Goal: Task Accomplishment & Management: Manage account settings

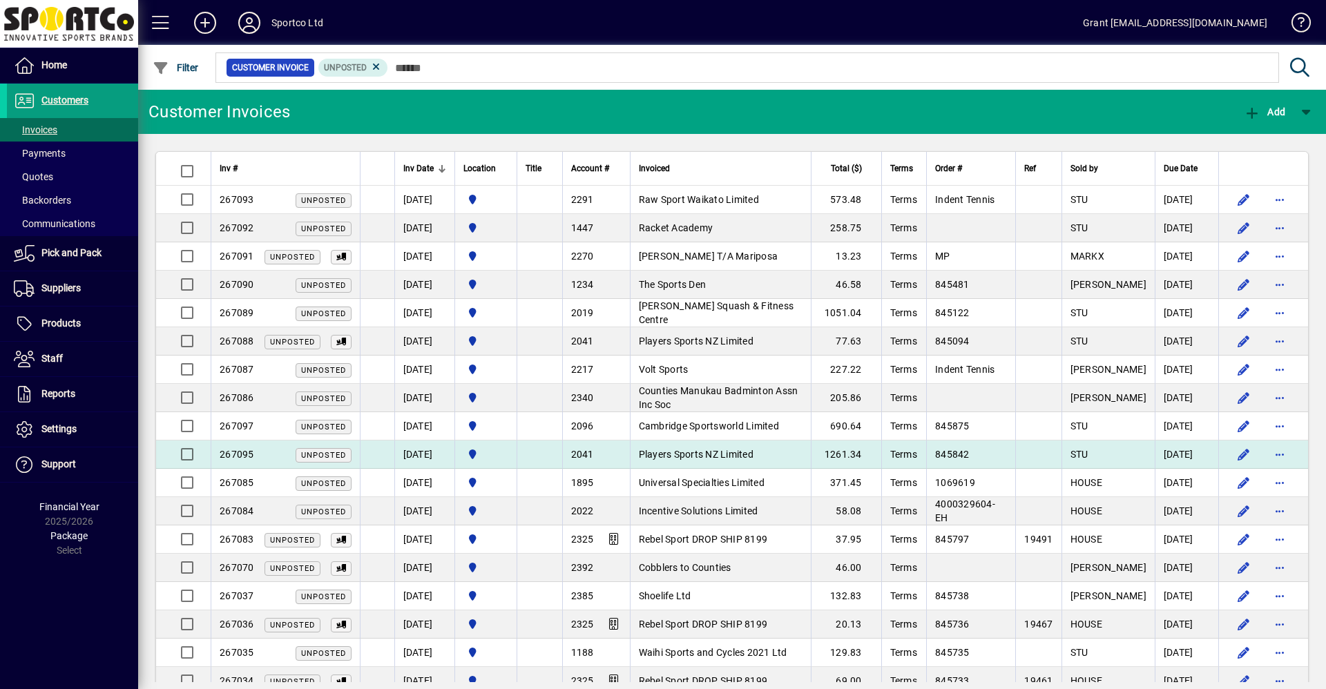
click at [711, 454] on span "Players Sports NZ Limited" at bounding box center [696, 454] width 115 height 11
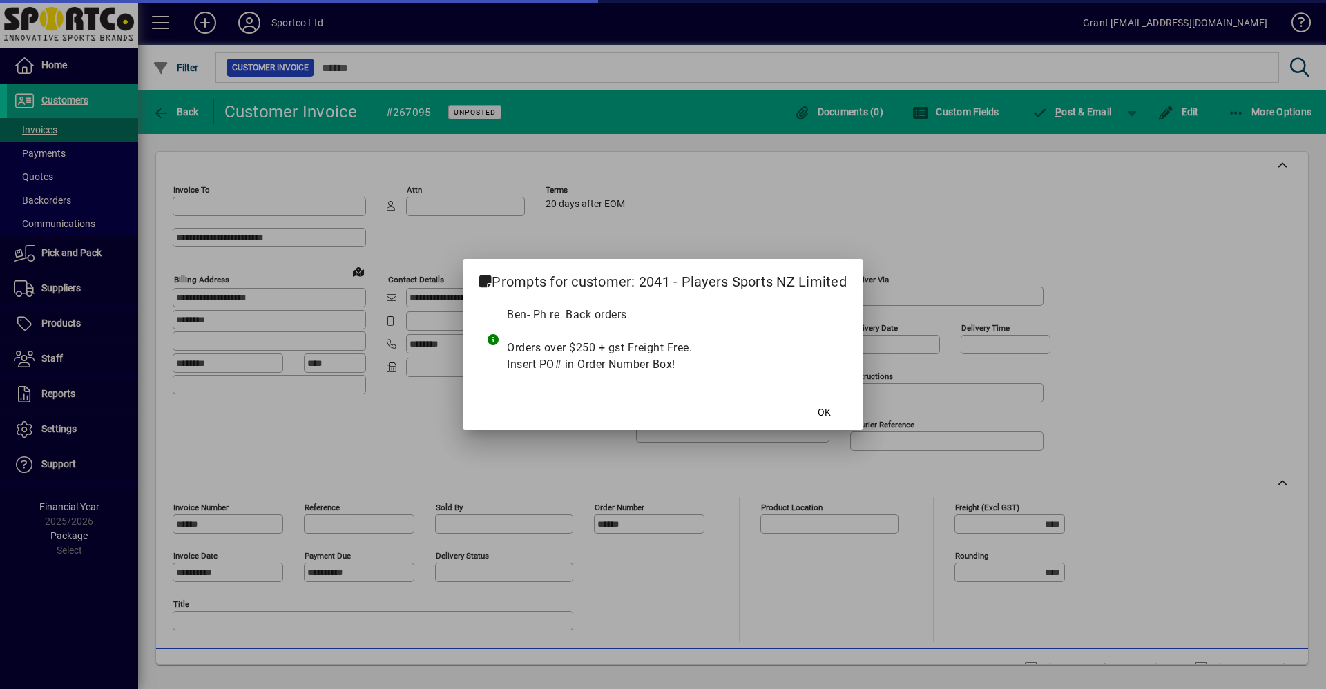
type input "**********"
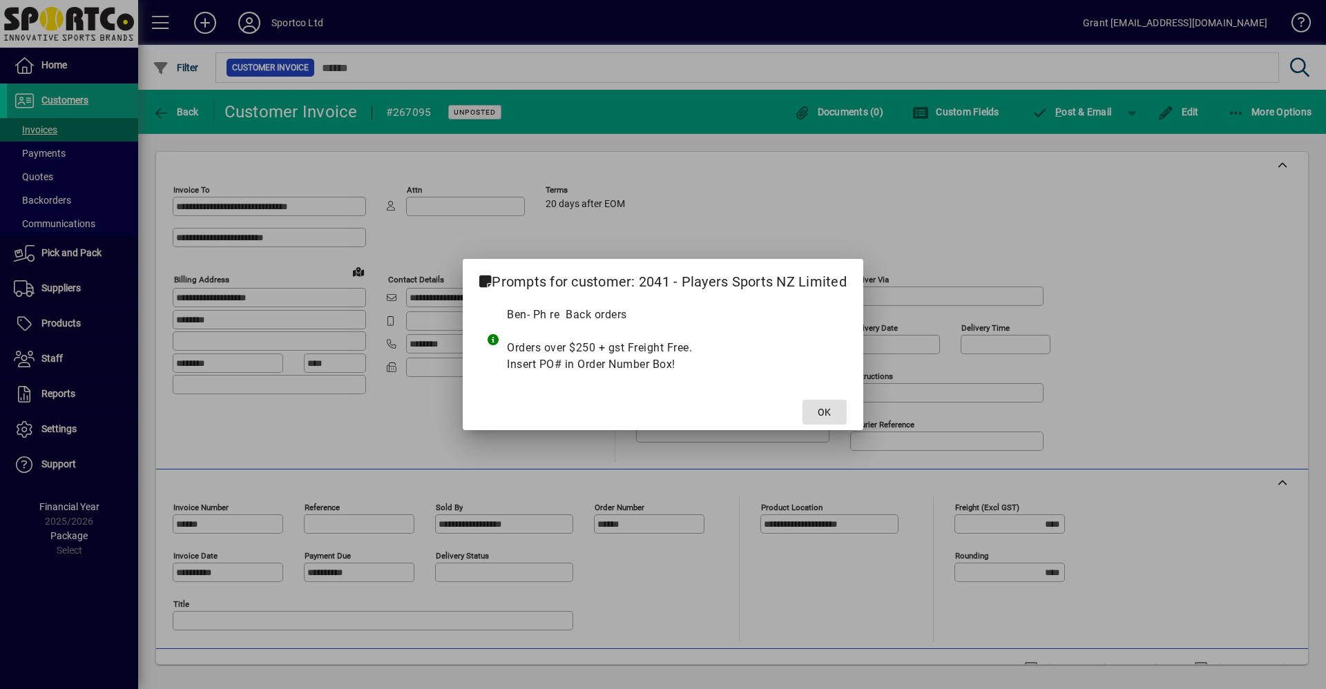
click at [821, 414] on span "OK" at bounding box center [824, 412] width 13 height 15
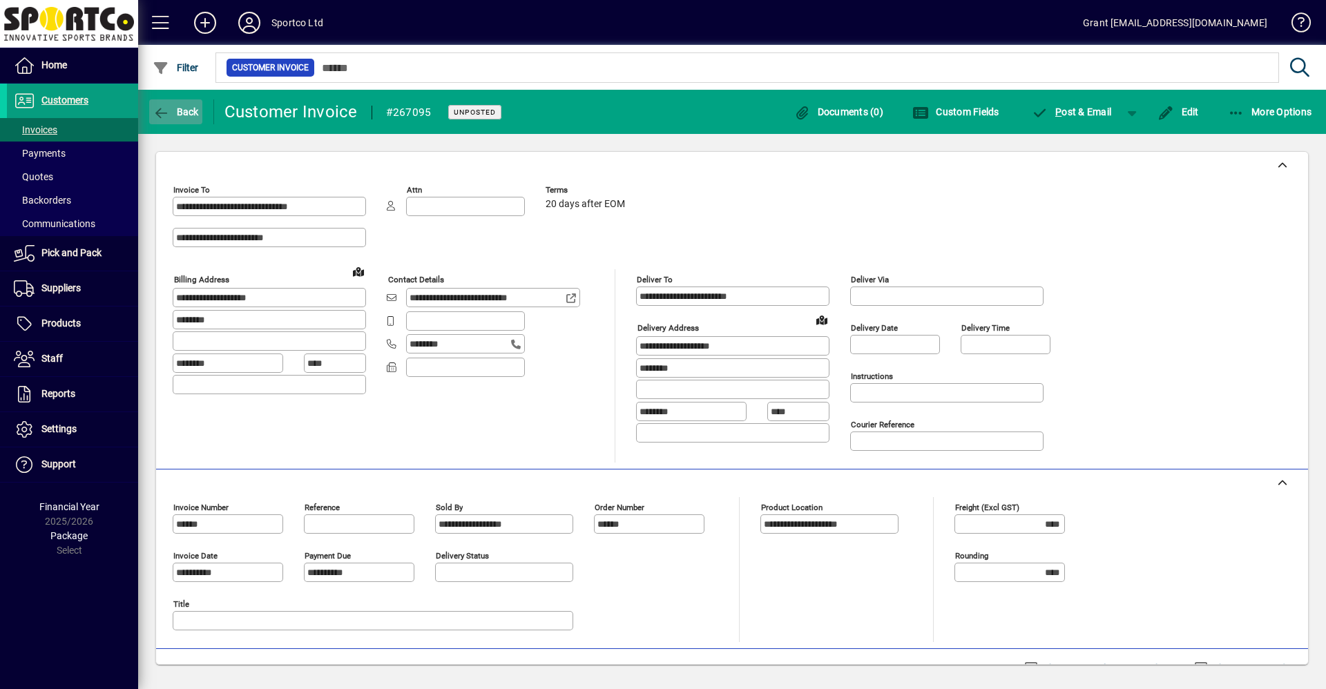
click at [159, 115] on icon "button" at bounding box center [161, 113] width 17 height 14
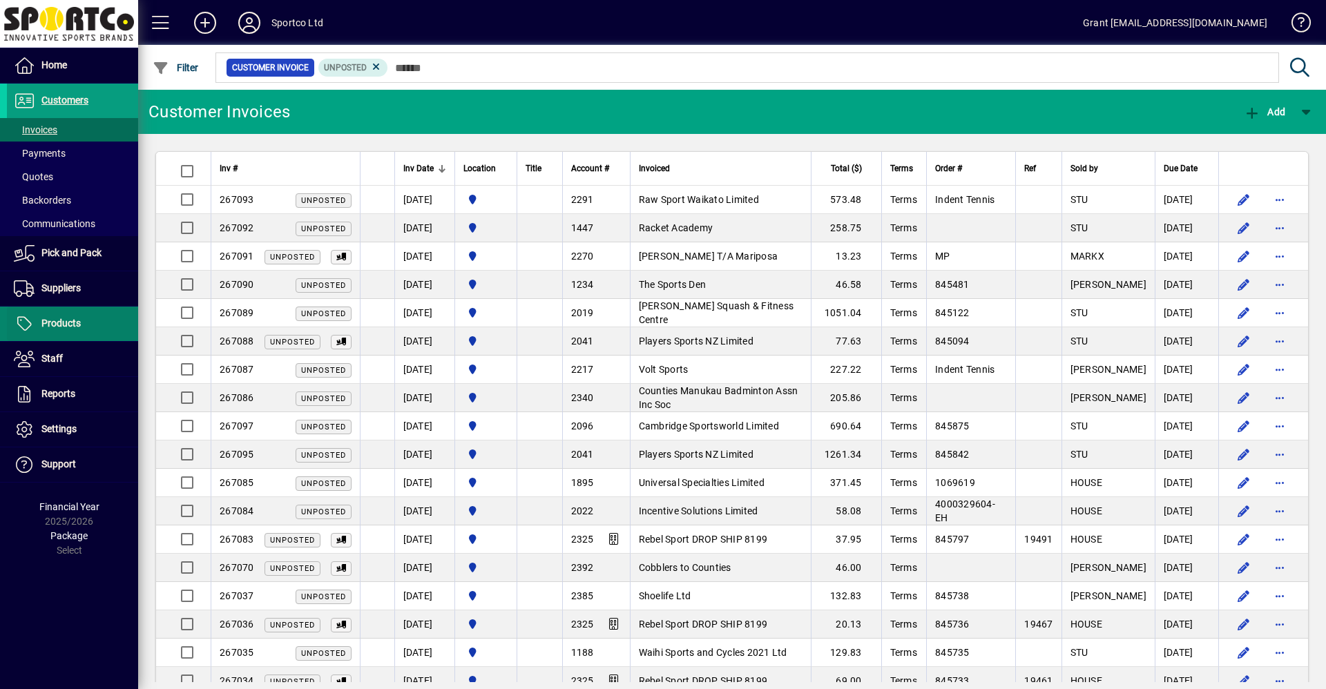
click at [73, 327] on span "Products" at bounding box center [60, 323] width 39 height 11
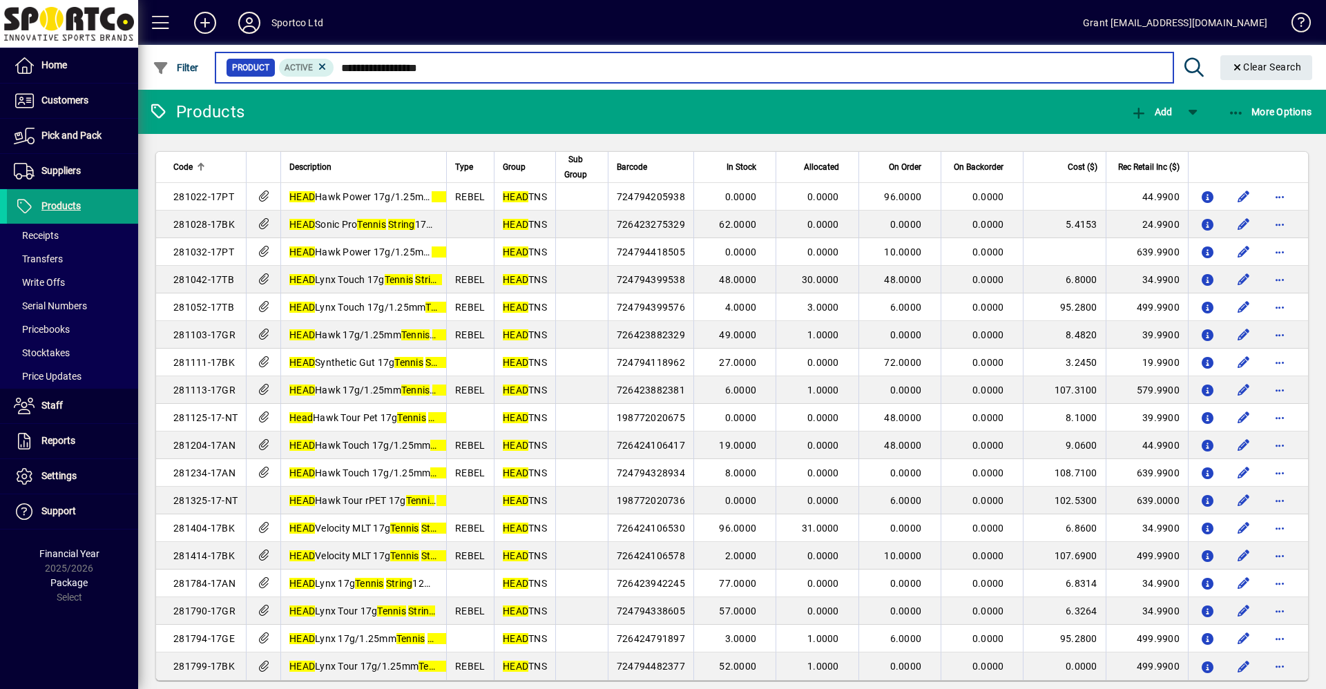
type input "**********"
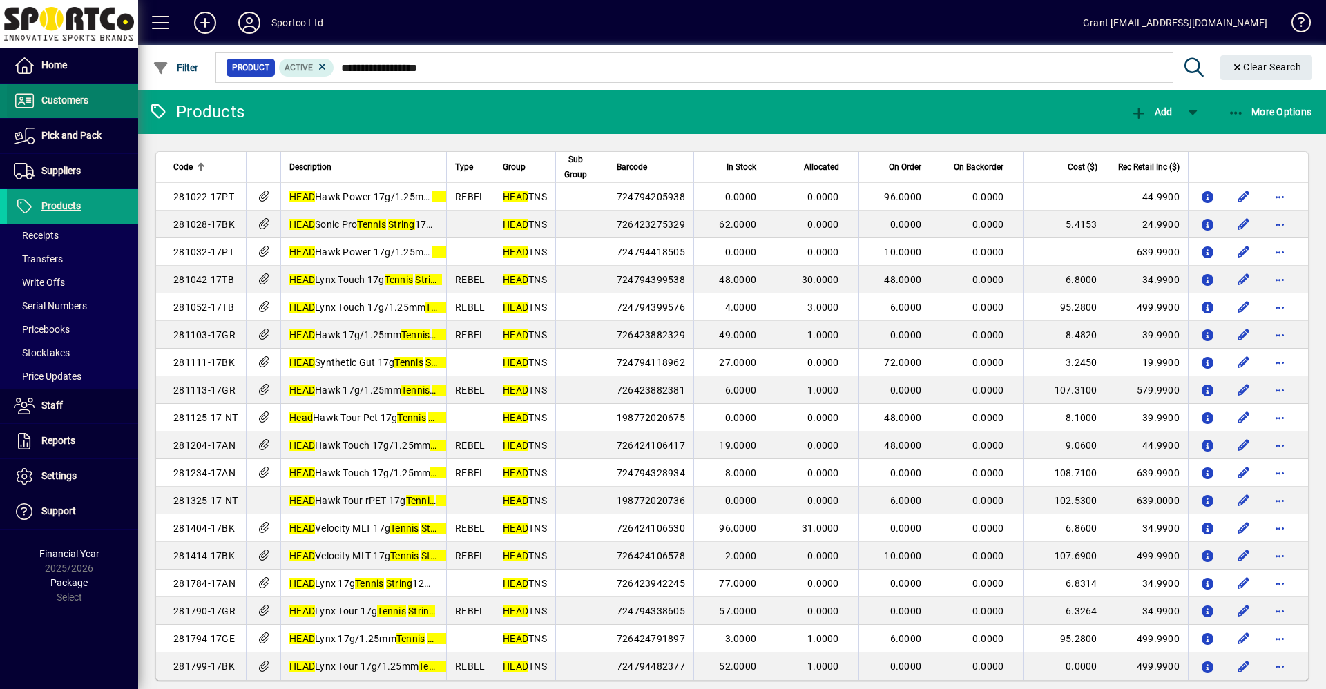
click at [69, 95] on span "Customers" at bounding box center [47, 101] width 81 height 17
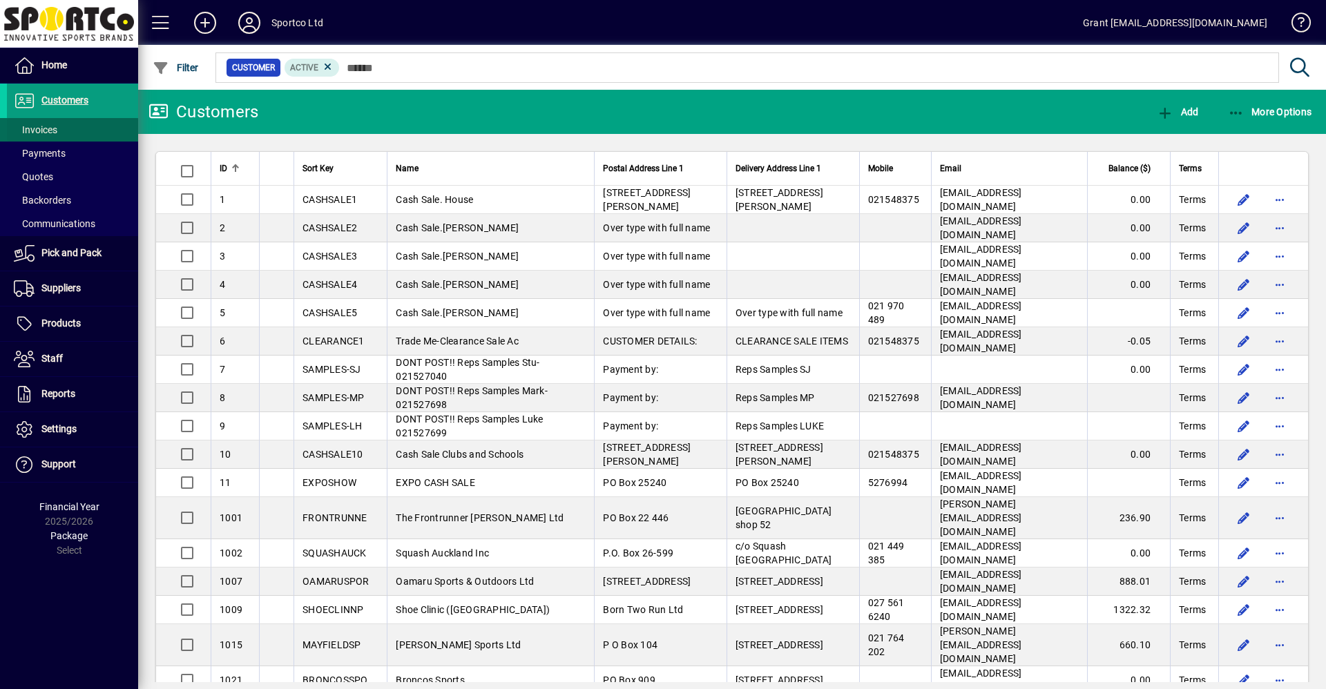
click at [46, 130] on span "Invoices" at bounding box center [36, 129] width 44 height 11
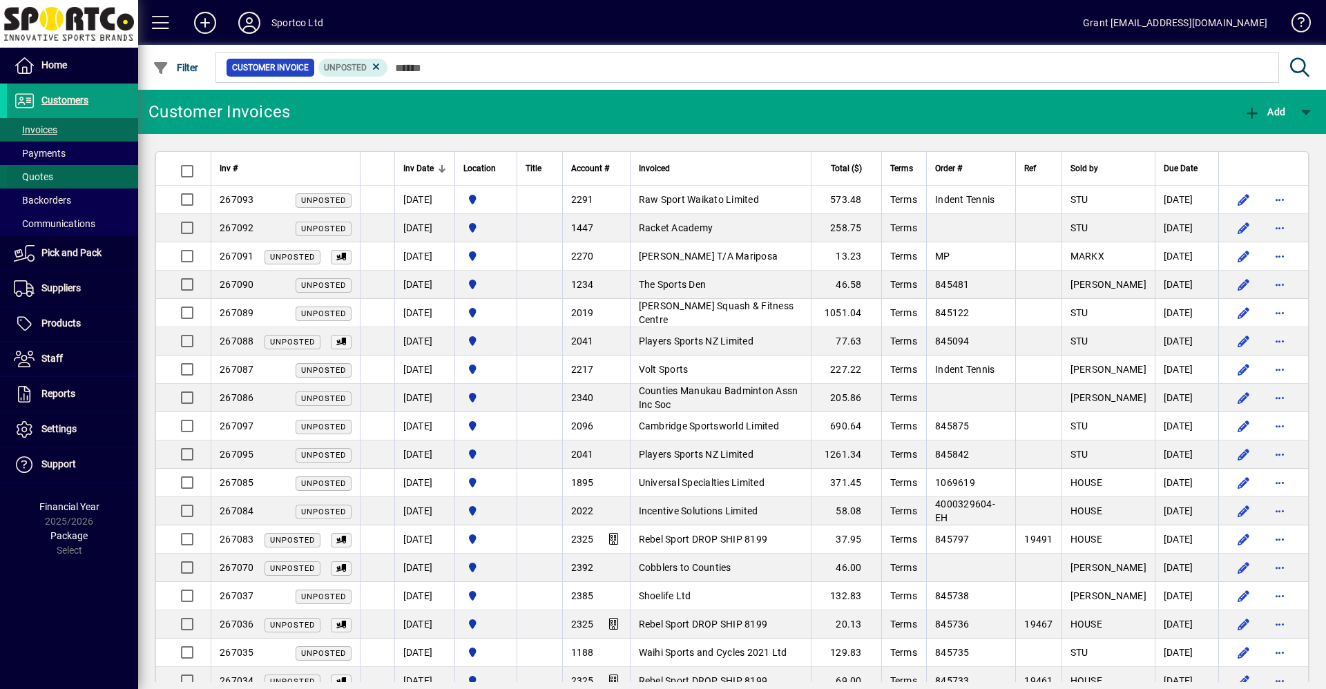
click at [46, 173] on span "Quotes" at bounding box center [33, 176] width 39 height 11
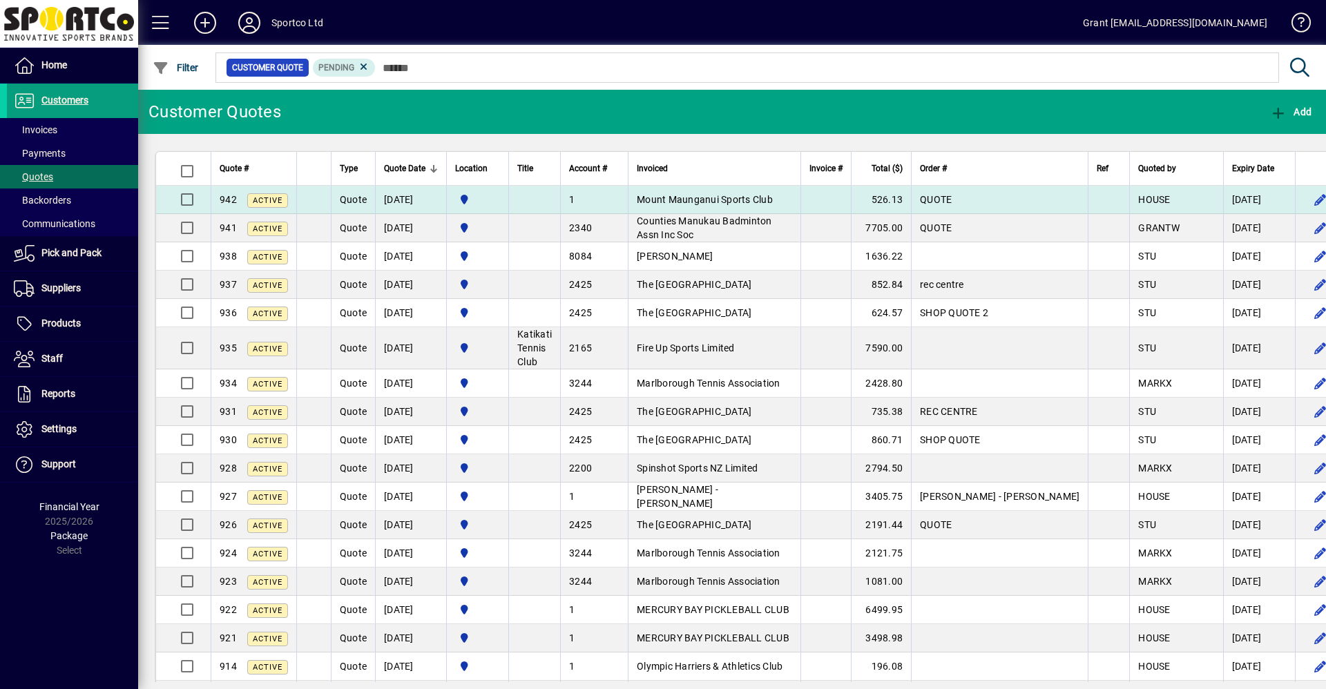
click at [721, 199] on span "Mount Maunganui Sports Club" at bounding box center [705, 199] width 136 height 11
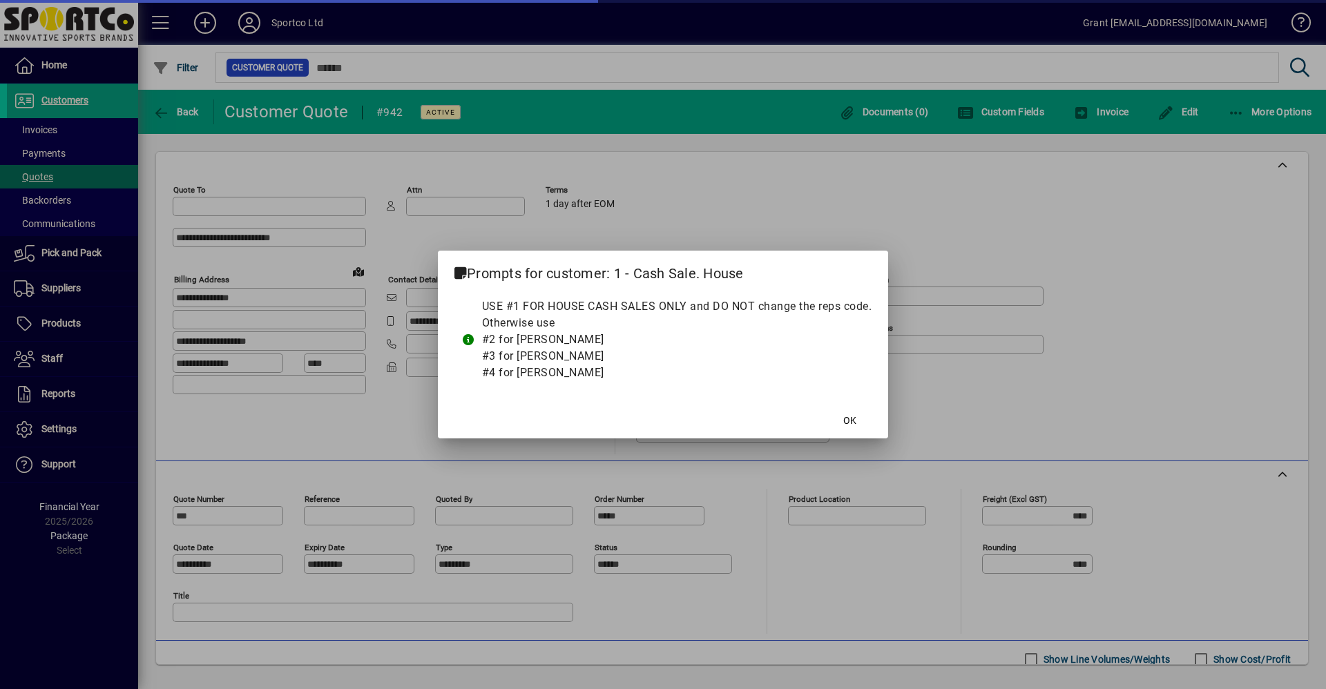
type input "**********"
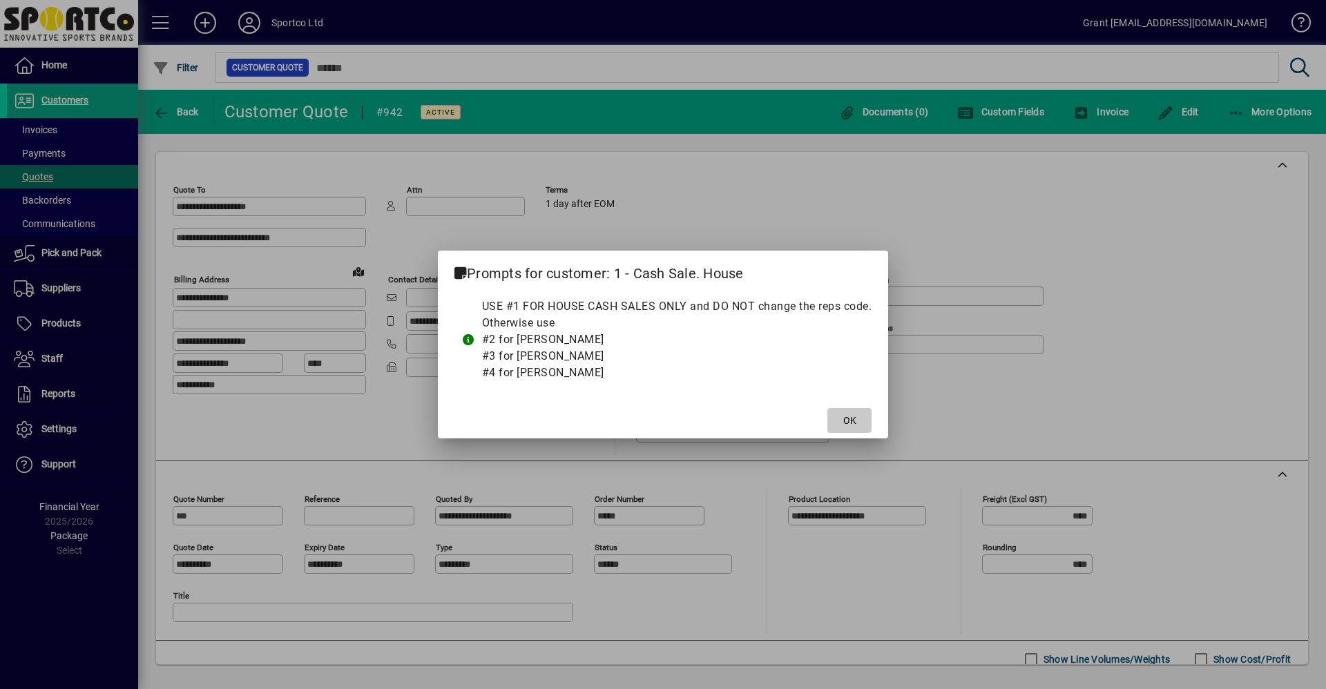
click at [847, 418] on span "OK" at bounding box center [849, 421] width 13 height 15
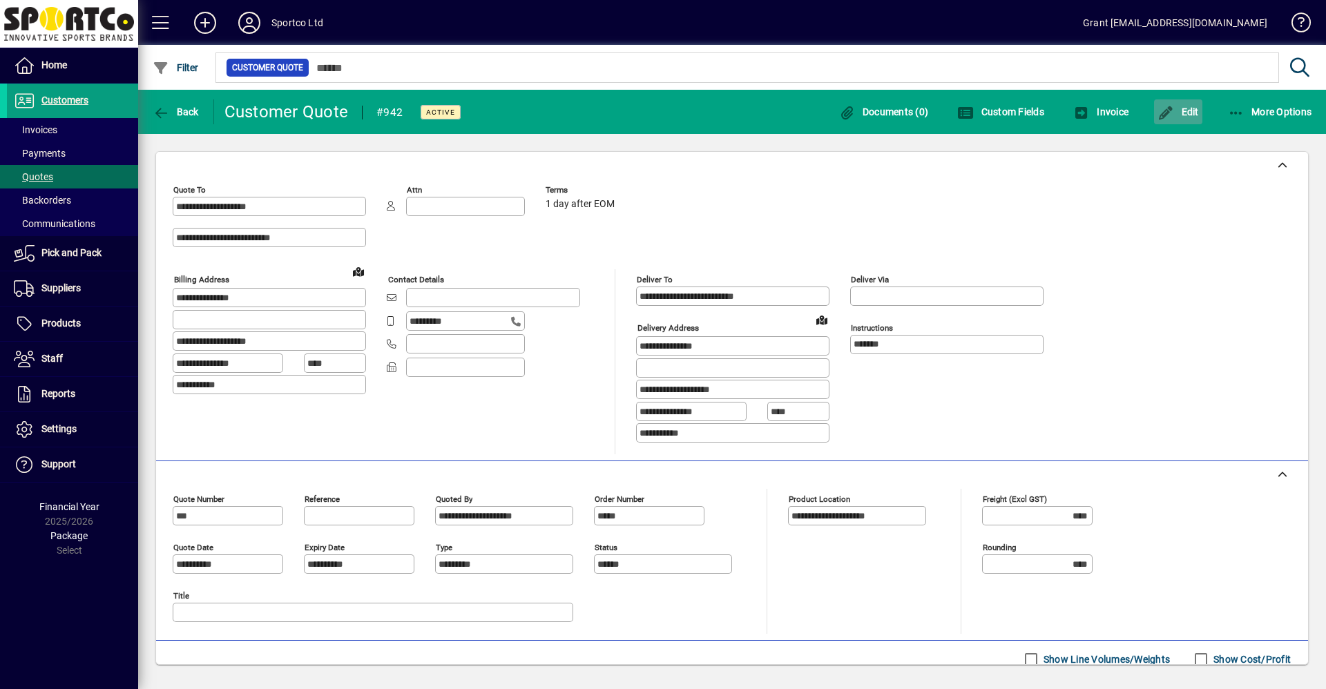
click at [1187, 115] on span "Edit" at bounding box center [1177, 111] width 41 height 11
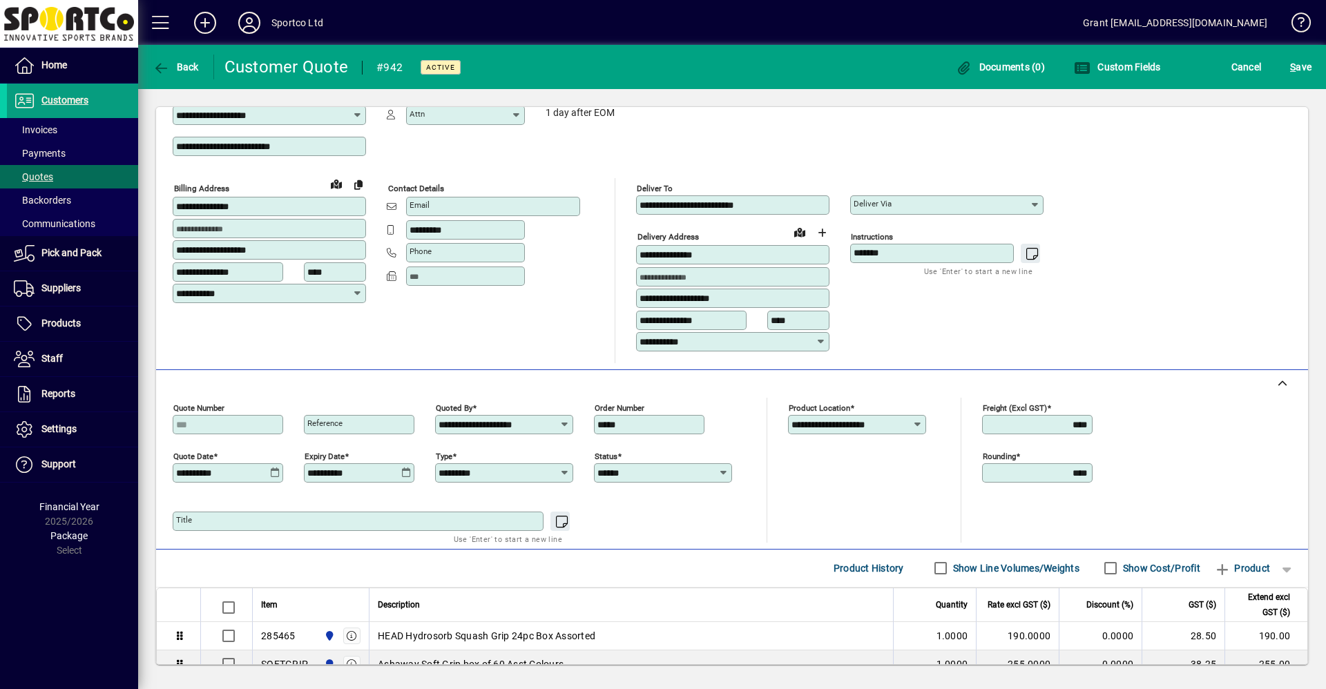
scroll to position [204, 0]
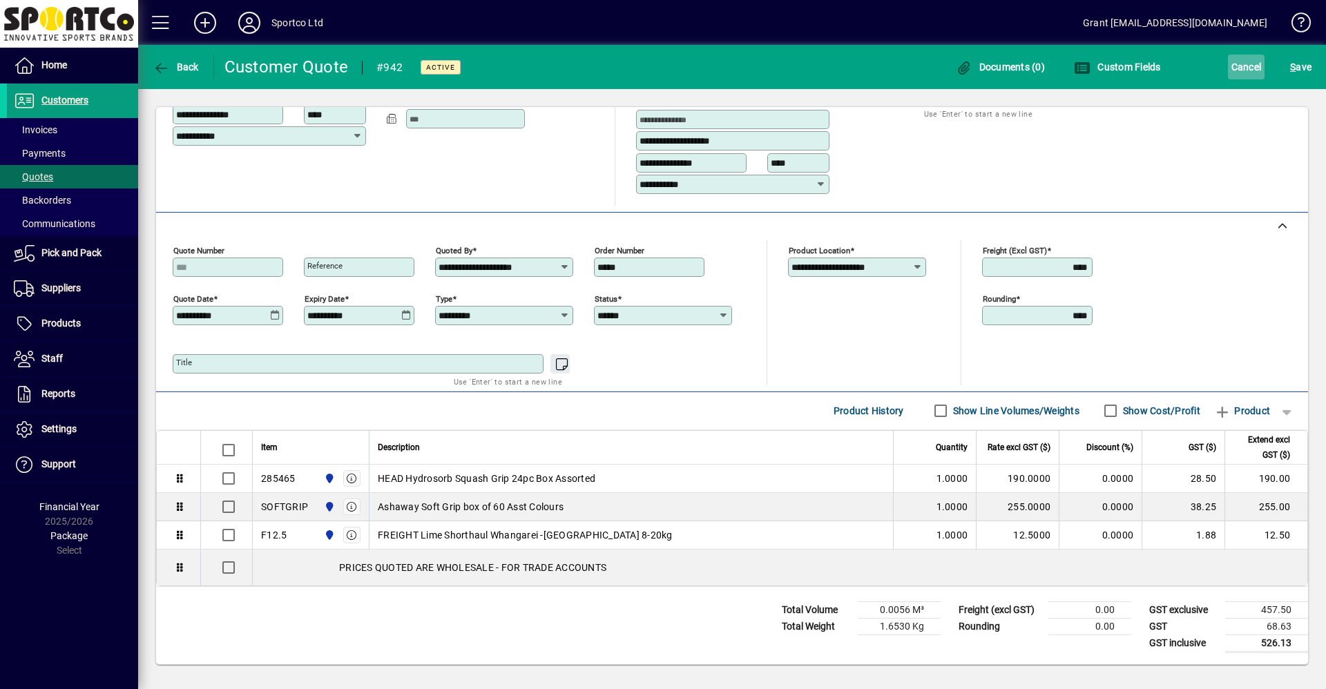
click at [1240, 66] on span "Cancel" at bounding box center [1246, 67] width 30 height 22
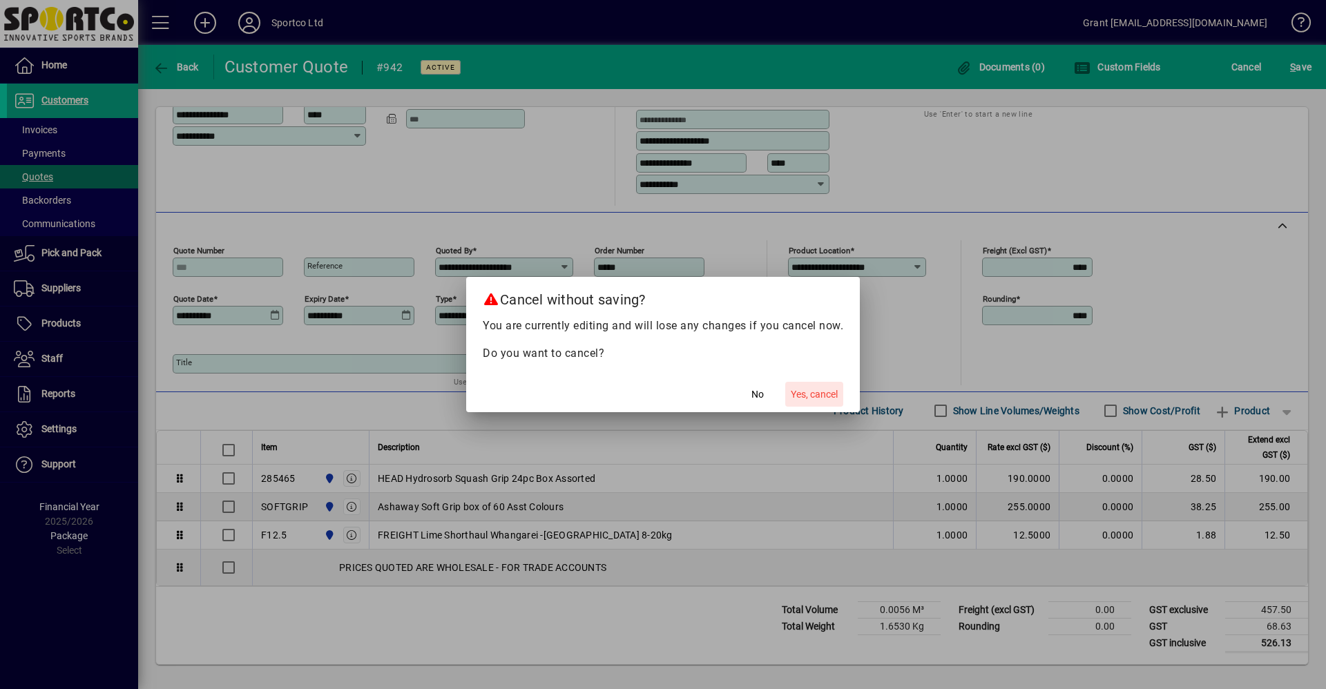
click at [826, 395] on span "Yes, cancel" at bounding box center [814, 394] width 47 height 15
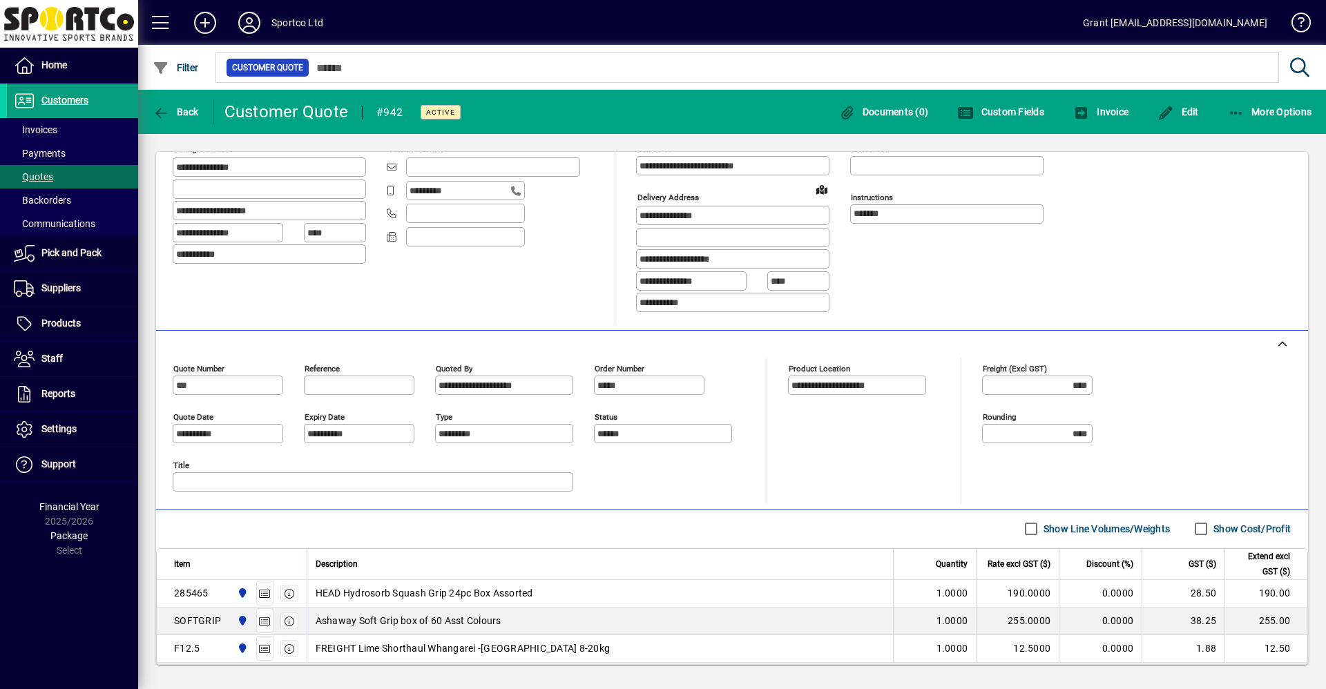
scroll to position [0, 0]
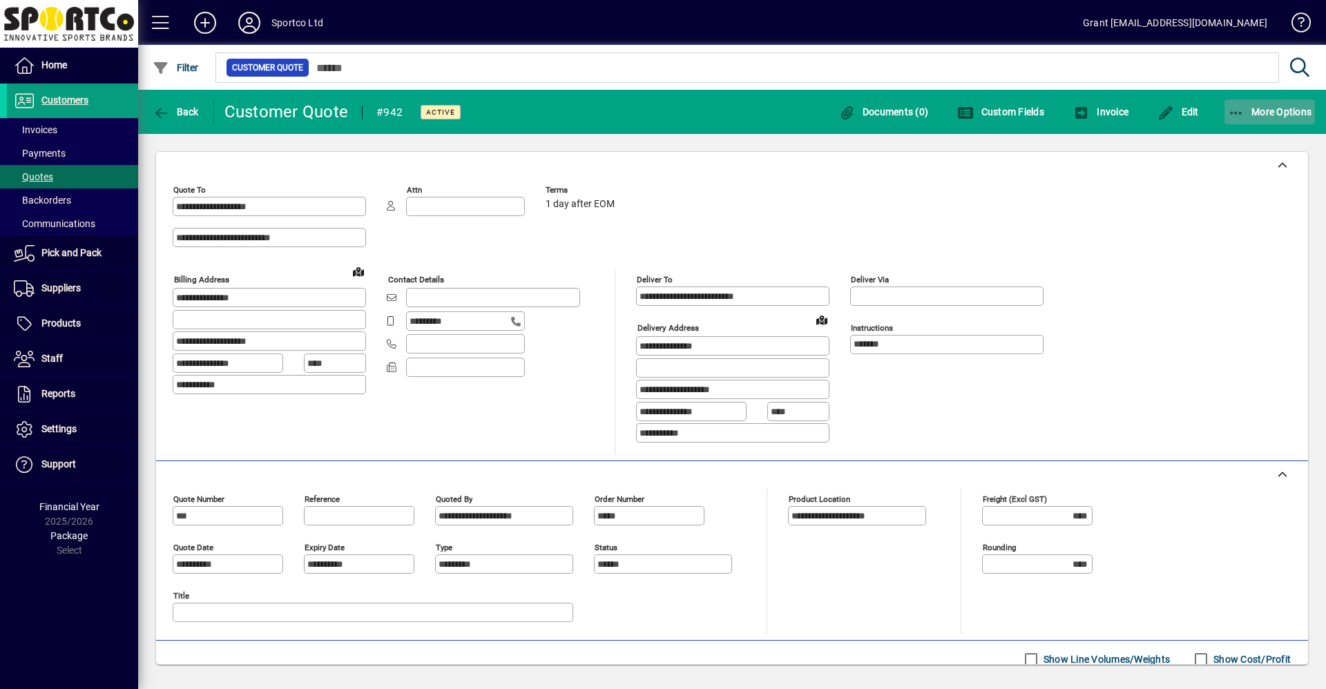
click at [1269, 109] on span "More Options" at bounding box center [1270, 111] width 84 height 11
click at [1216, 288] on div at bounding box center [663, 344] width 1326 height 689
click at [1098, 110] on span "Invoice" at bounding box center [1100, 111] width 55 height 11
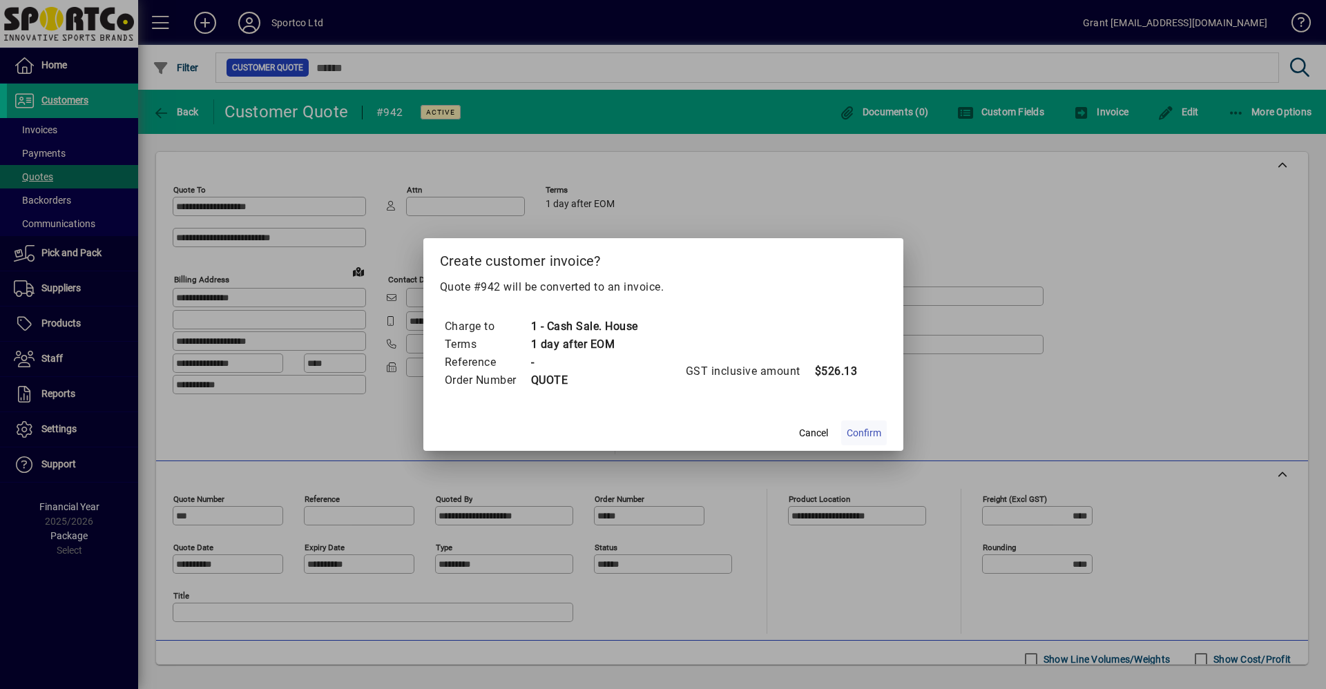
click at [869, 430] on span "Confirm" at bounding box center [864, 433] width 35 height 15
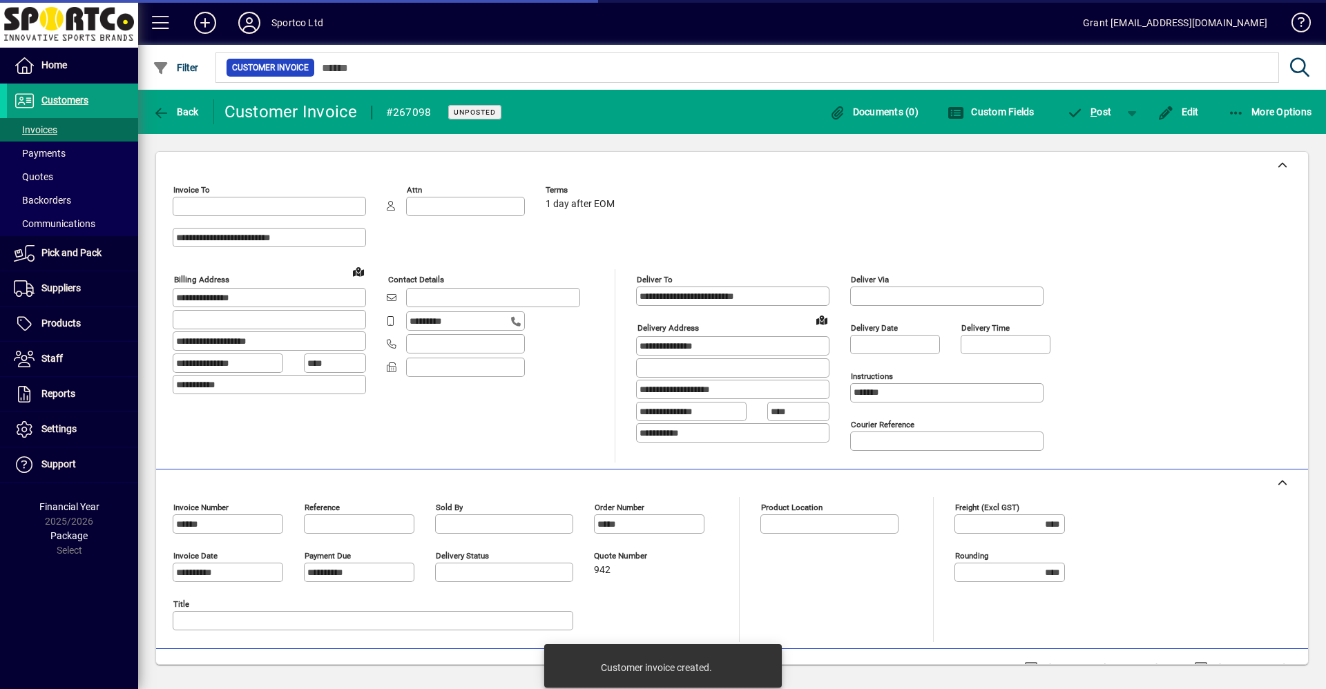
type input "**********"
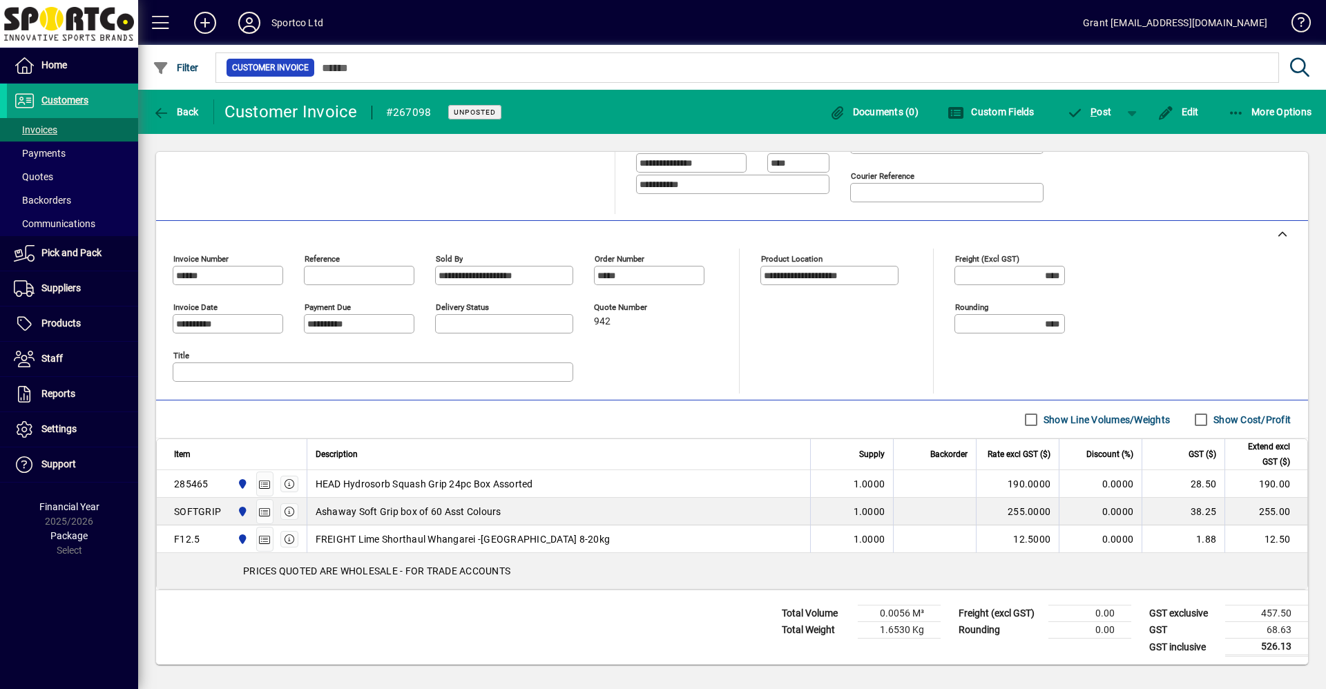
scroll to position [252, 0]
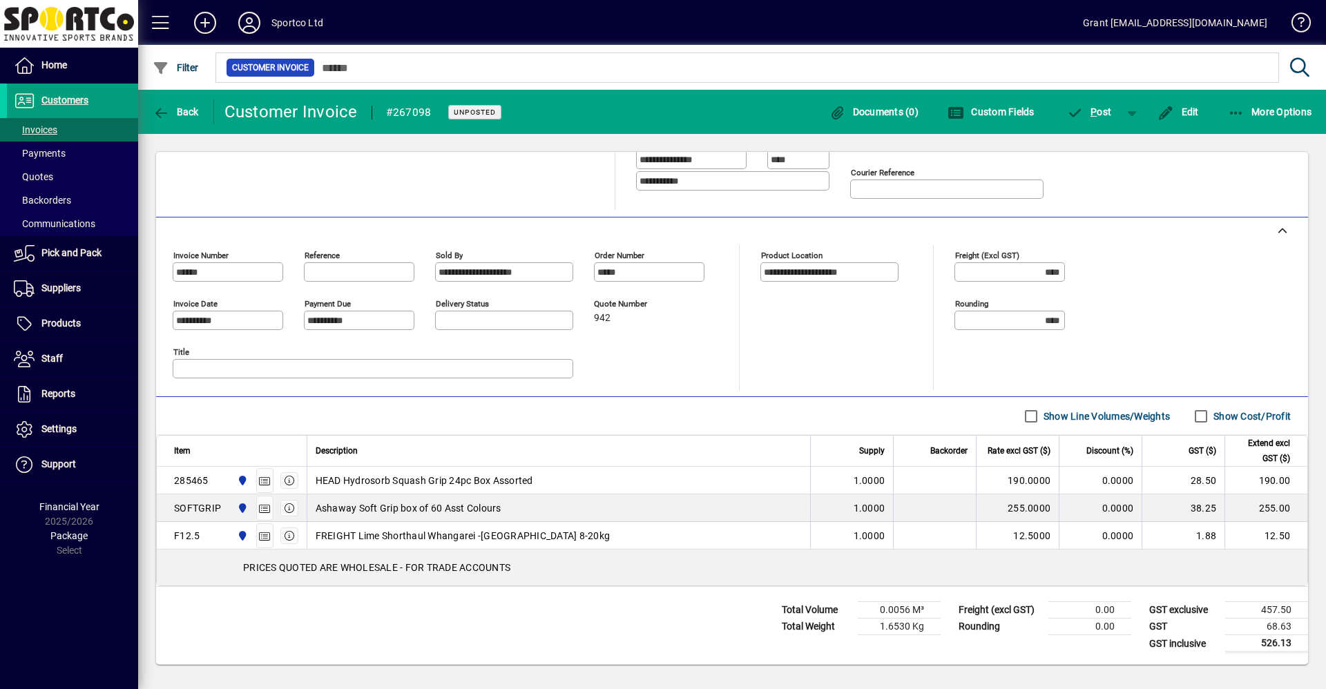
click at [362, 480] on span "HEAD Hydrosorb Squash Grip 24pc Box Assorted" at bounding box center [425, 481] width 218 height 14
click at [288, 479] on icon "button" at bounding box center [289, 481] width 12 height 10
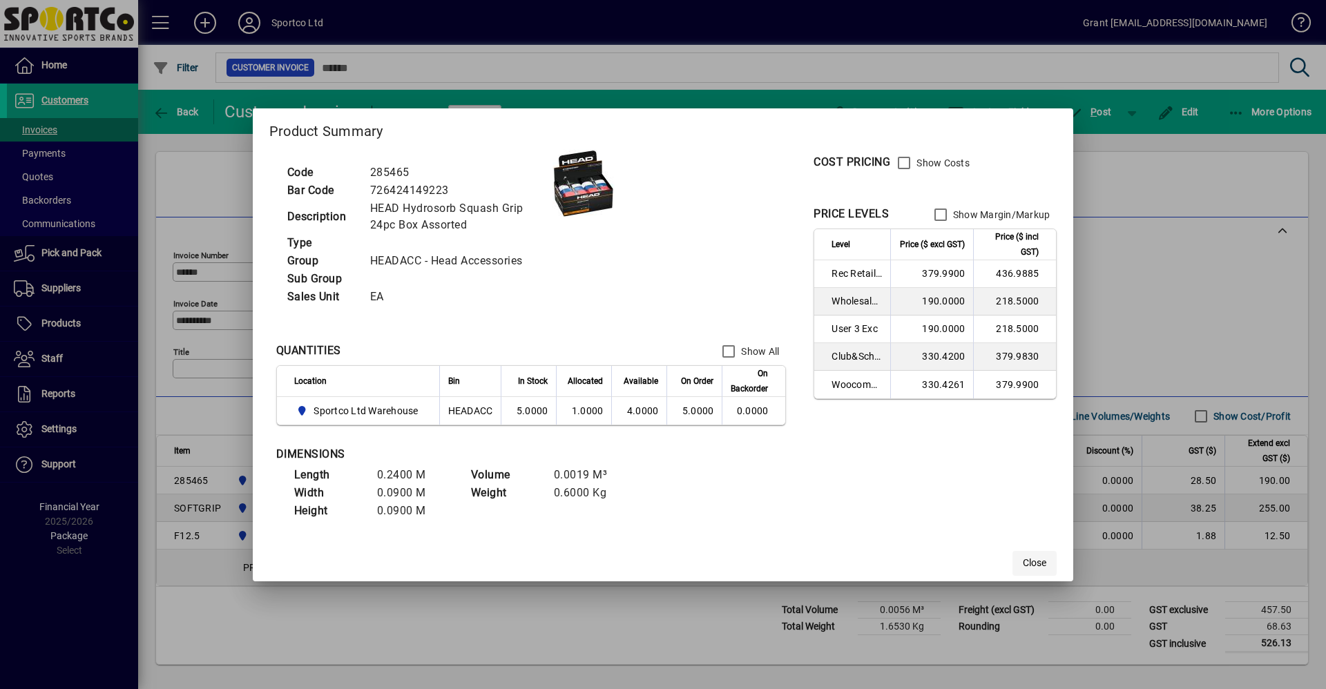
click at [1026, 564] on span "Close" at bounding box center [1034, 563] width 23 height 15
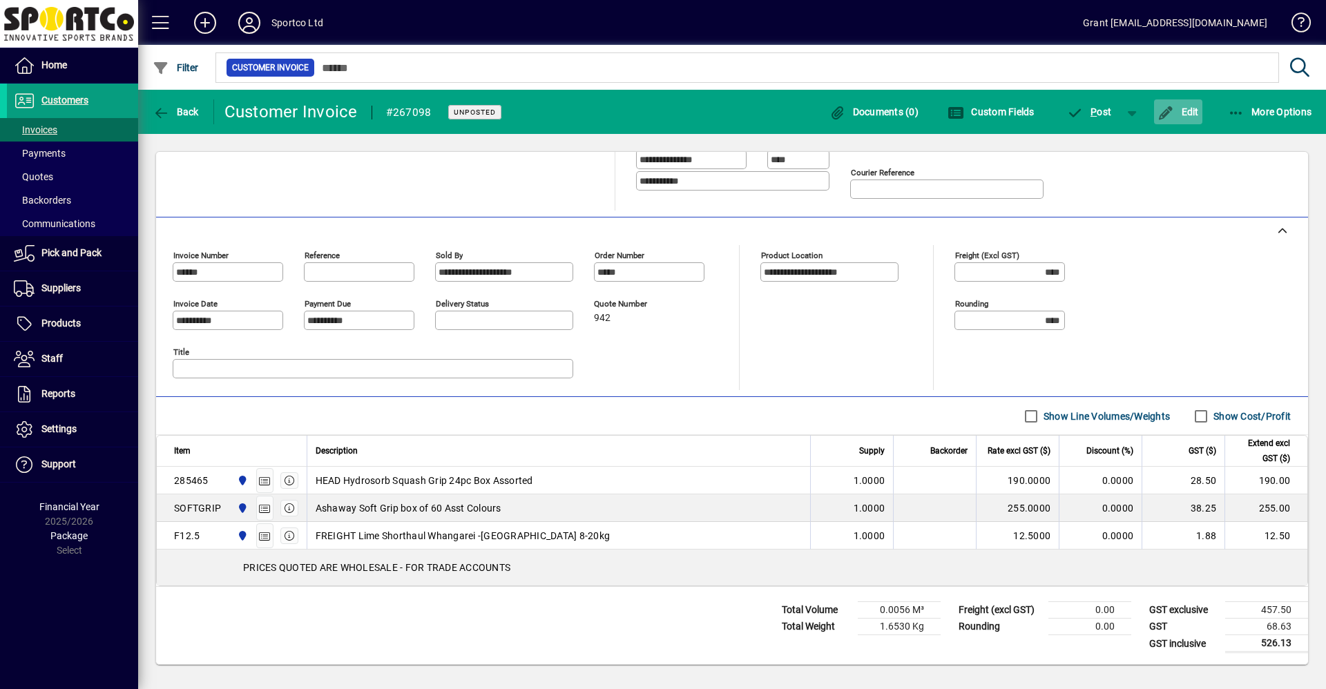
click at [1186, 112] on span "Edit" at bounding box center [1177, 111] width 41 height 11
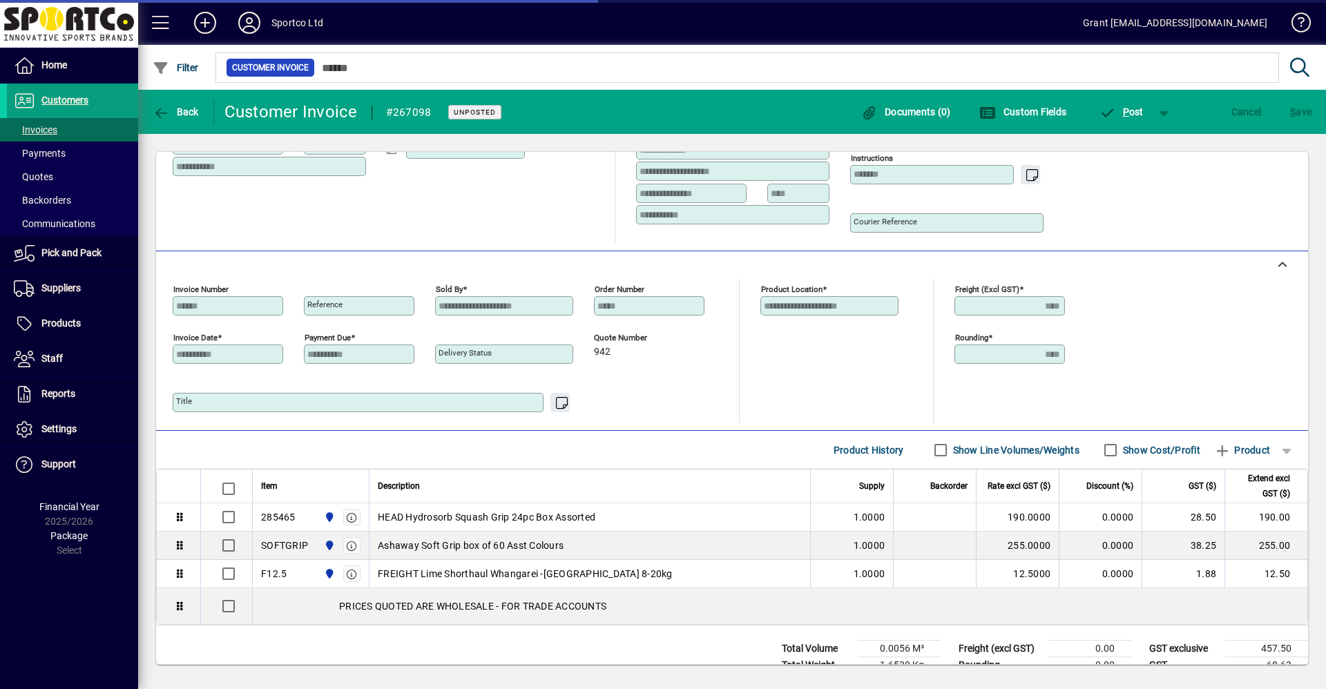
scroll to position [212, 0]
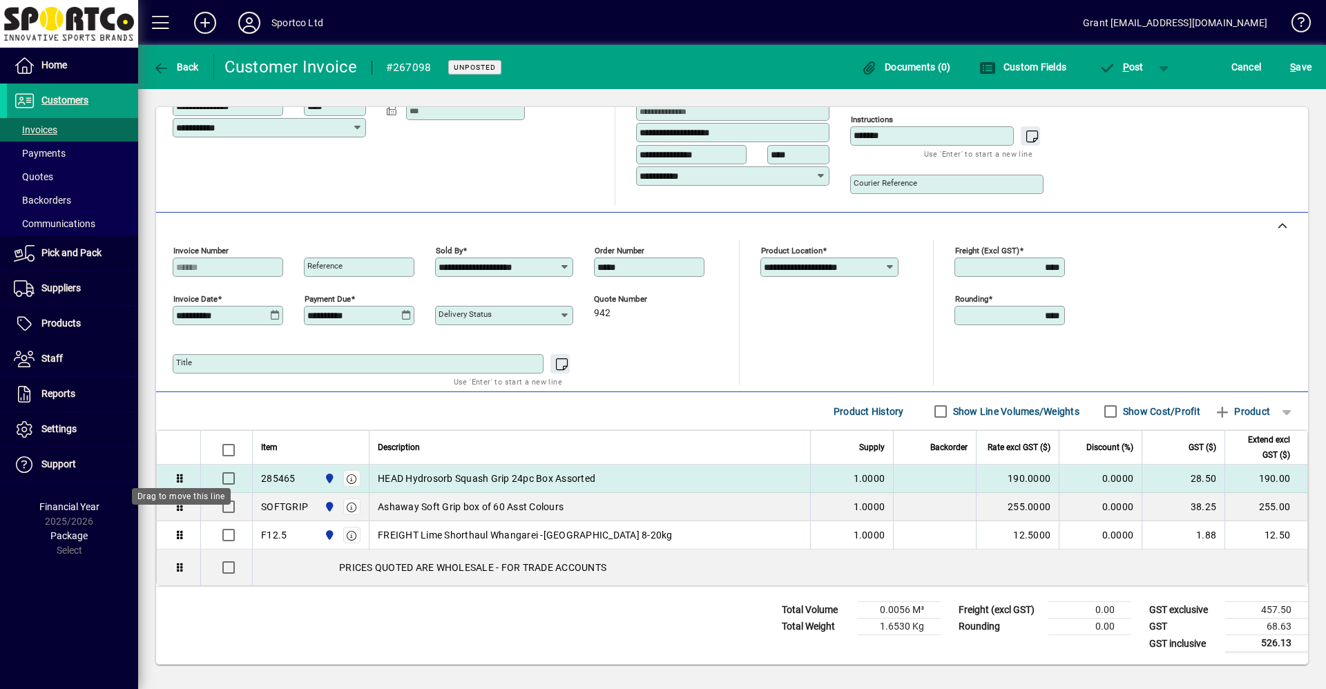
click at [178, 479] on icon at bounding box center [180, 479] width 12 height 10
click at [182, 479] on icon at bounding box center [180, 479] width 12 height 10
click at [385, 481] on span "HEAD Hydrosorb Squash Grip 24pc Box Assorted" at bounding box center [487, 479] width 218 height 14
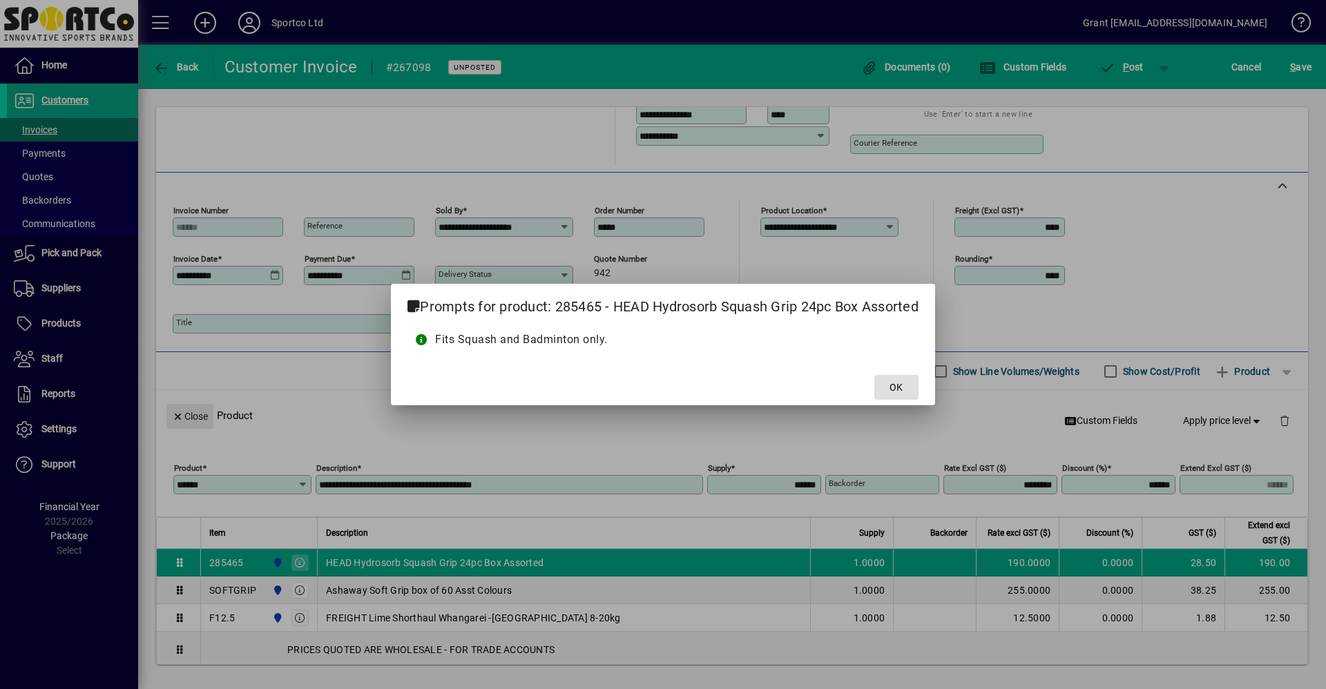
click at [899, 387] on span "OK" at bounding box center [896, 388] width 13 height 15
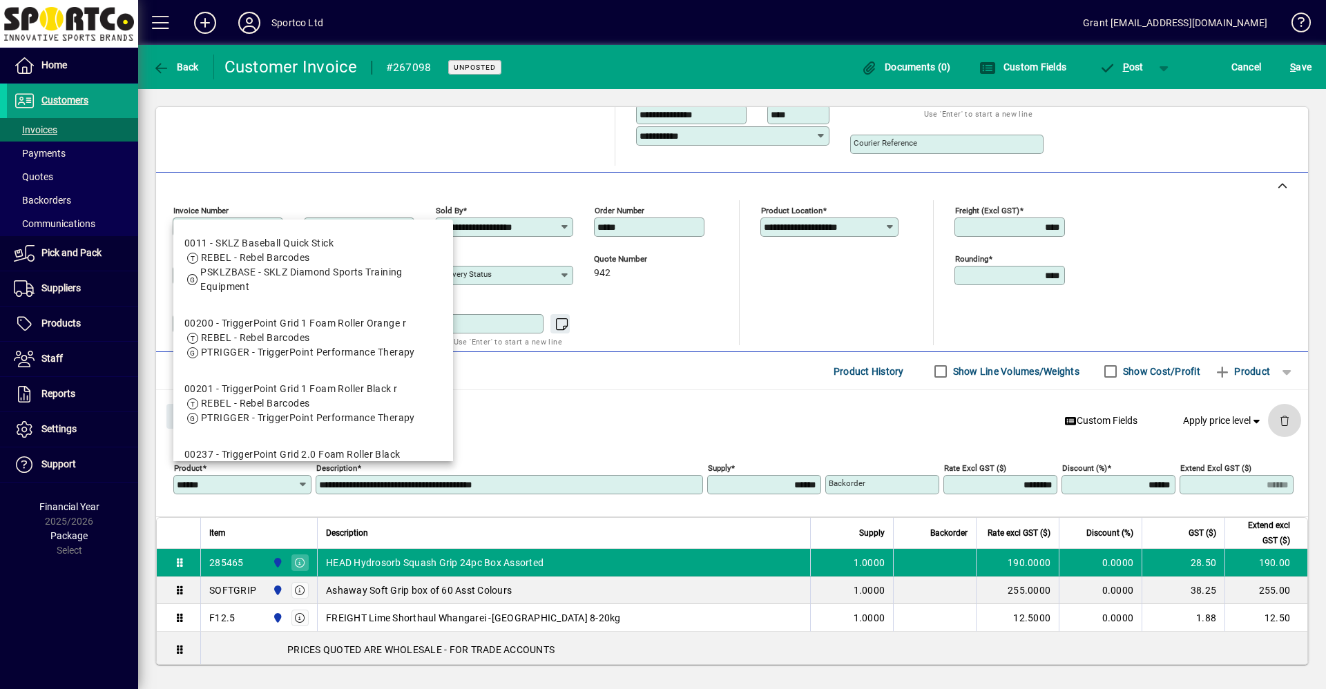
click at [1276, 422] on span "button" at bounding box center [1284, 420] width 33 height 33
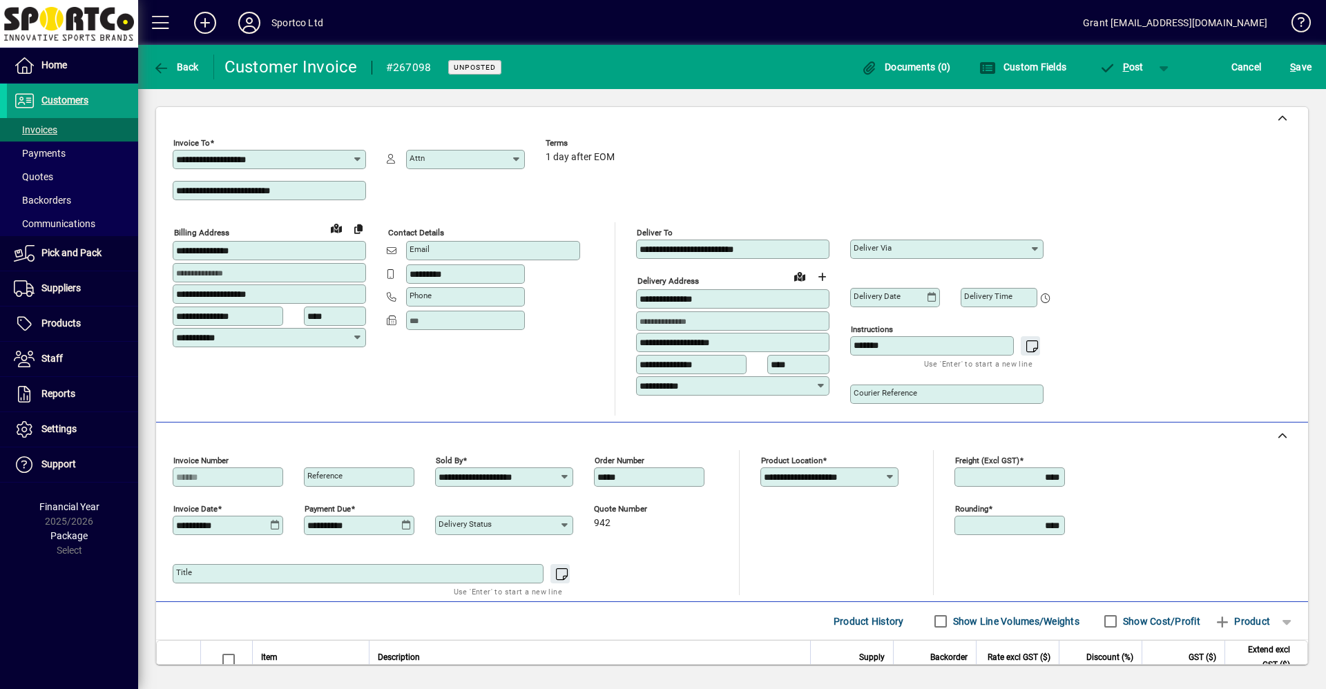
scroll to position [0, 0]
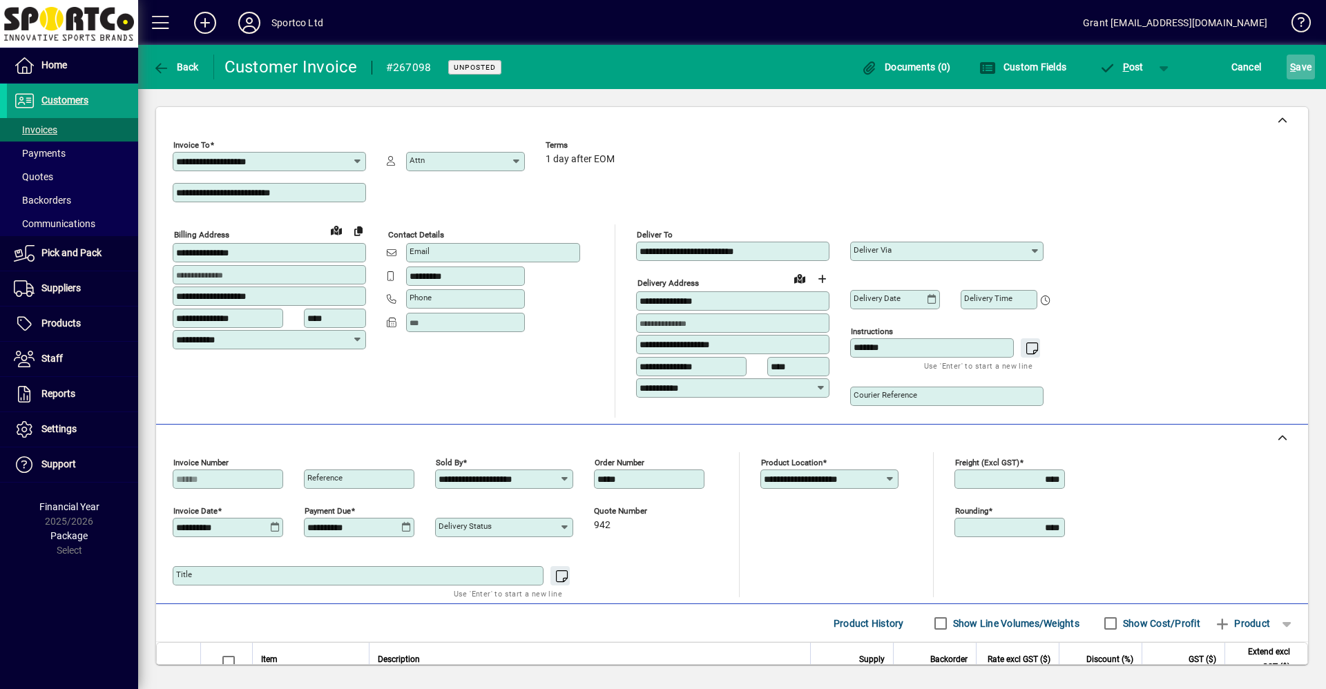
click at [1300, 68] on span "S ave" at bounding box center [1300, 67] width 21 height 22
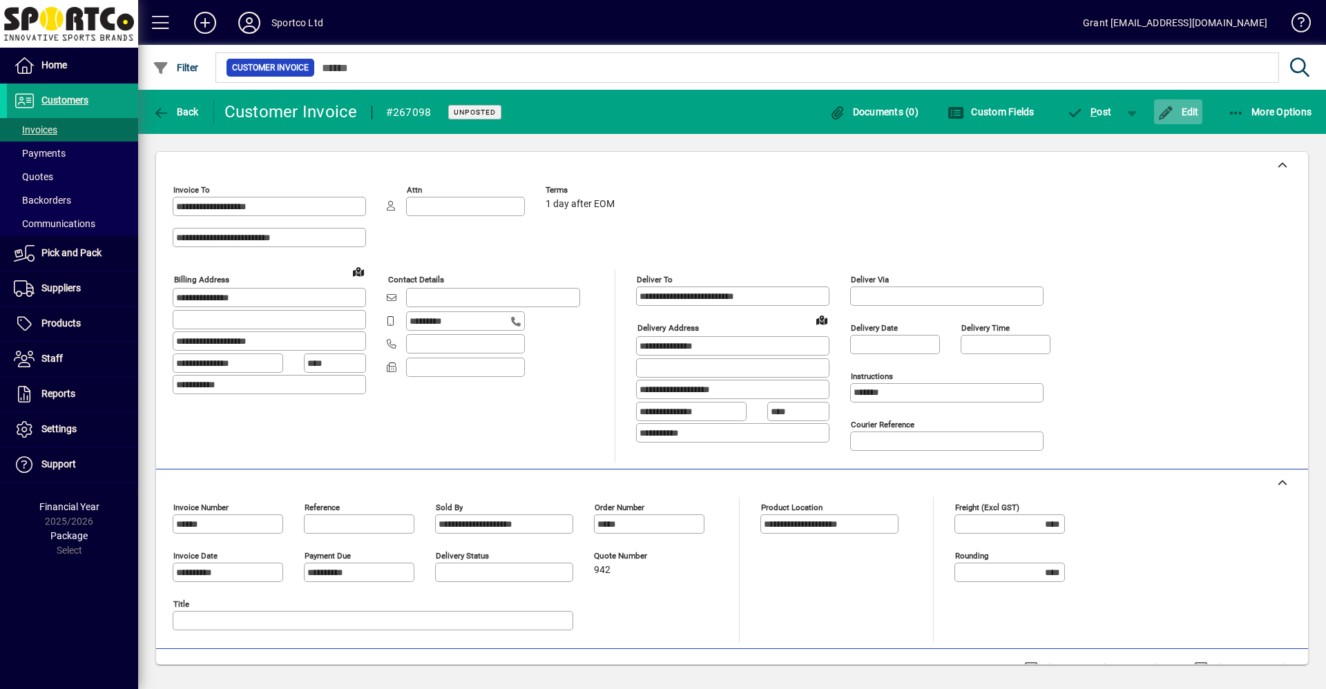
click at [1189, 109] on span "Edit" at bounding box center [1177, 111] width 41 height 11
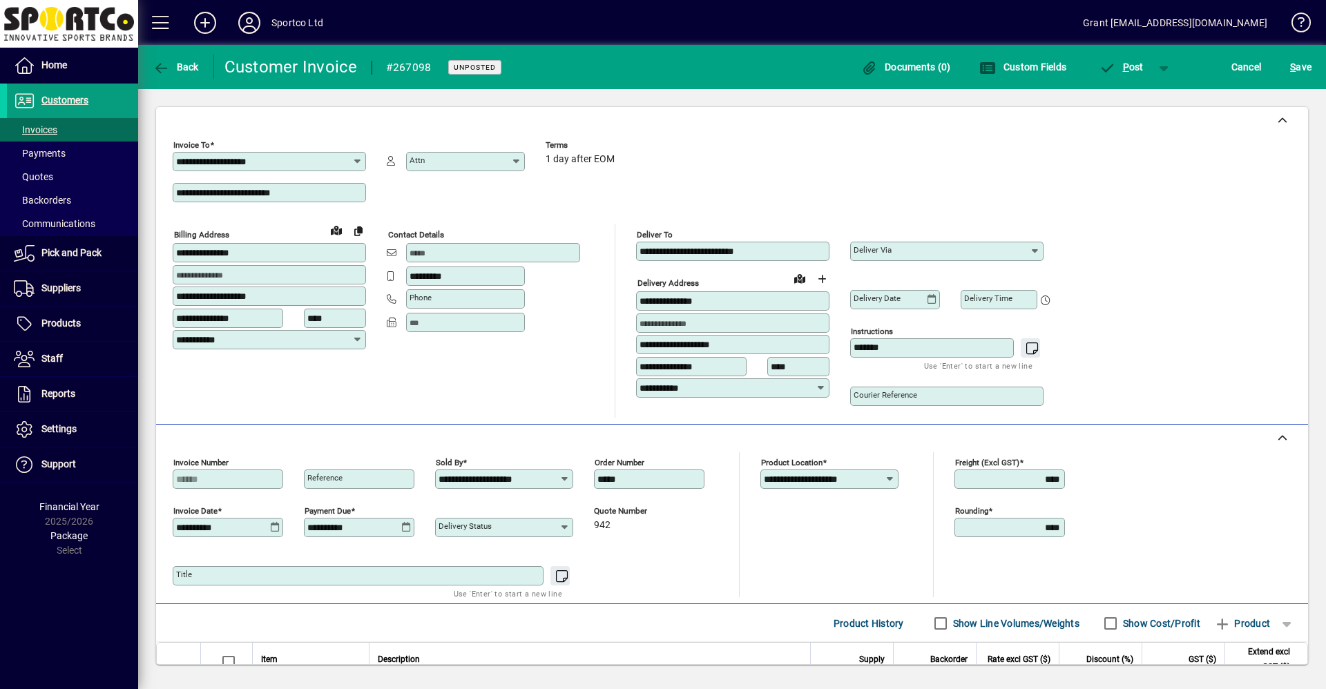
click at [448, 252] on input "Email" at bounding box center [495, 252] width 170 height 11
paste input "**********"
drag, startPoint x: 421, startPoint y: 251, endPoint x: 389, endPoint y: 253, distance: 32.5
click at [390, 252] on div "**********" at bounding box center [483, 253] width 193 height 21
click at [561, 252] on input "**********" at bounding box center [495, 252] width 170 height 11
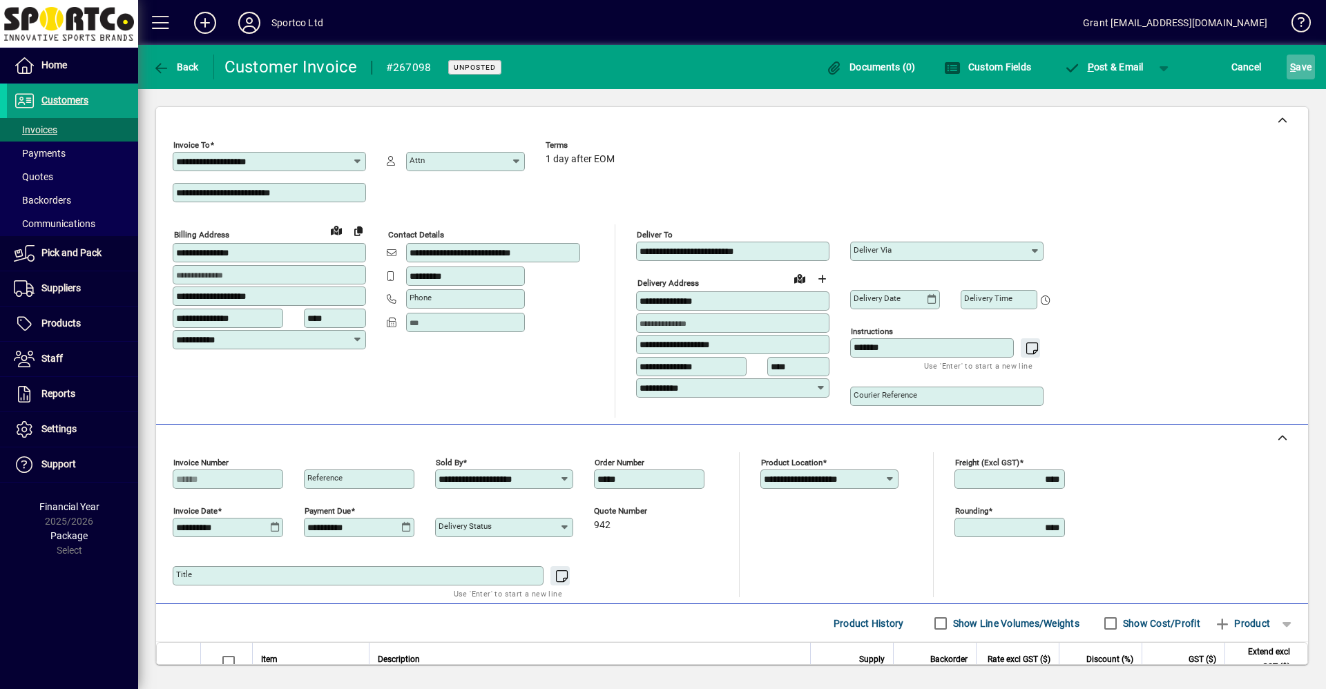
type input "**********"
click at [1299, 68] on span "S ave" at bounding box center [1300, 67] width 21 height 22
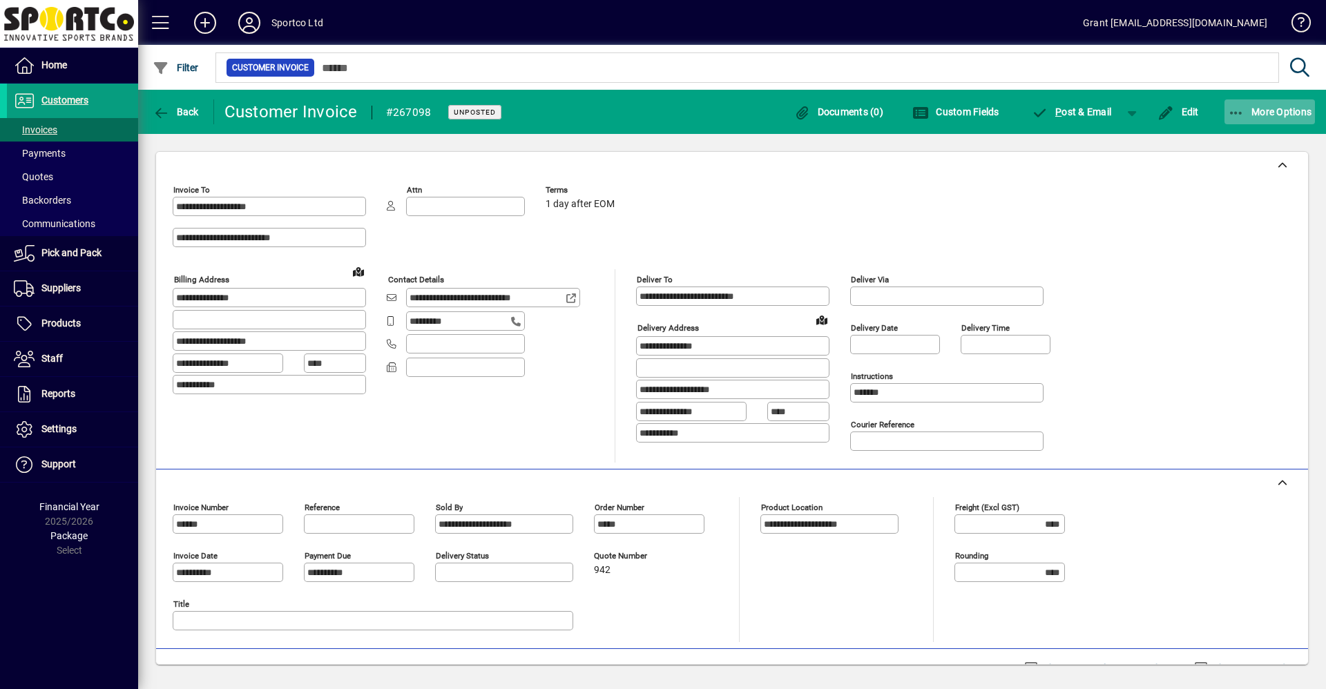
click at [1280, 115] on button "More Options" at bounding box center [1269, 111] width 91 height 25
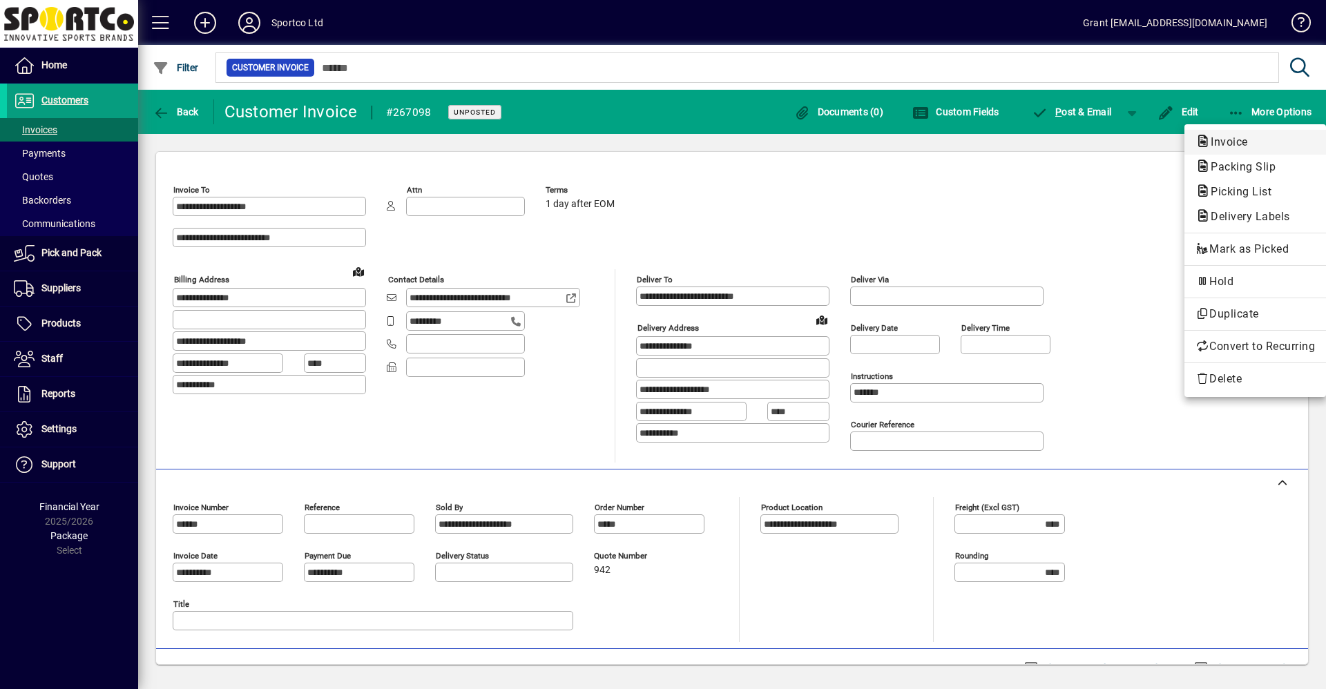
click at [1235, 137] on span "Invoice" at bounding box center [1224, 141] width 59 height 13
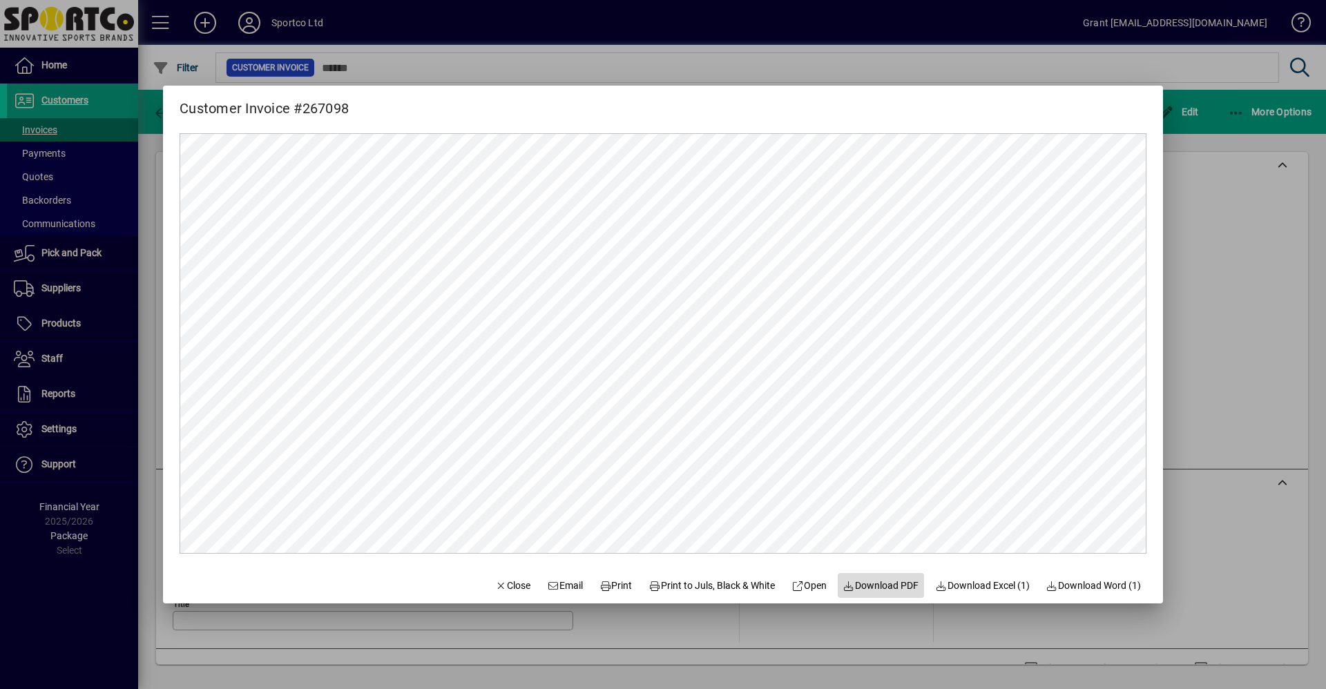
click at [890, 588] on span "Download PDF" at bounding box center [881, 586] width 76 height 15
drag, startPoint x: 1047, startPoint y: 88, endPoint x: 1207, endPoint y: 225, distance: 210.1
click at [1206, 225] on div at bounding box center [663, 344] width 1326 height 689
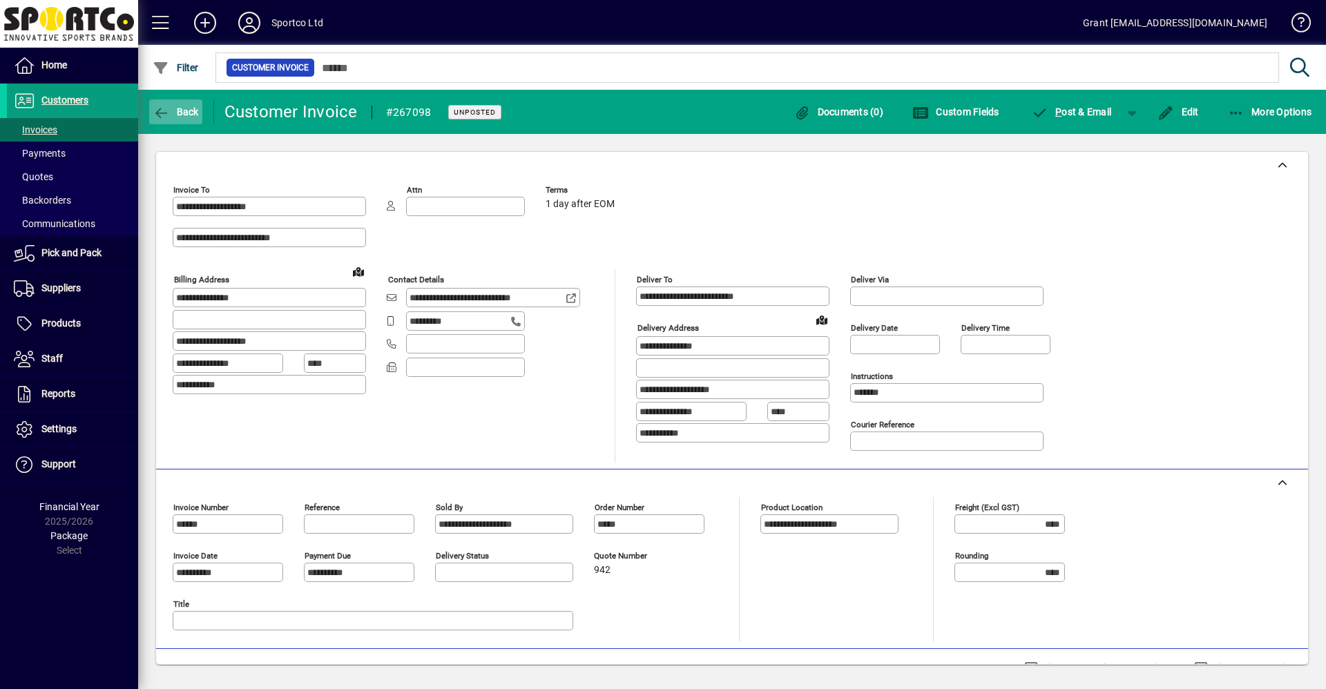
click at [185, 108] on span "Back" at bounding box center [176, 111] width 46 height 11
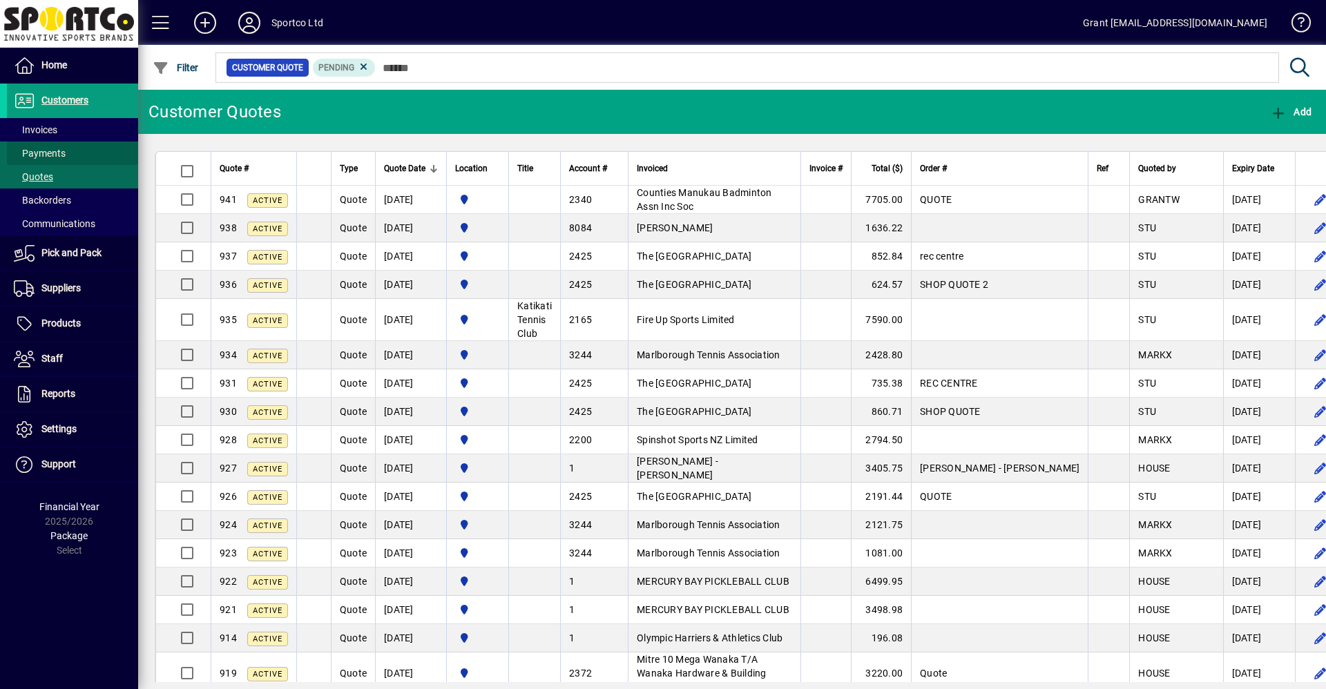
click at [55, 155] on span "Payments" at bounding box center [40, 153] width 52 height 11
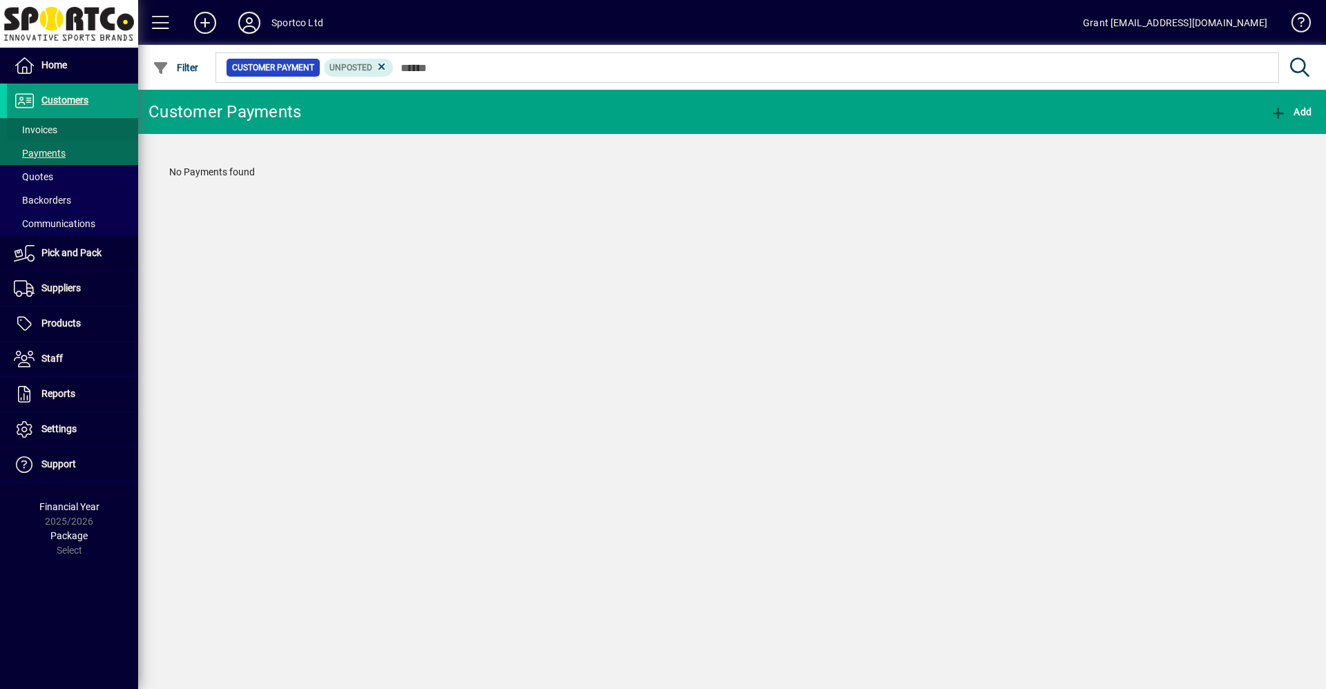
click at [57, 129] on span "Invoices" at bounding box center [36, 129] width 44 height 11
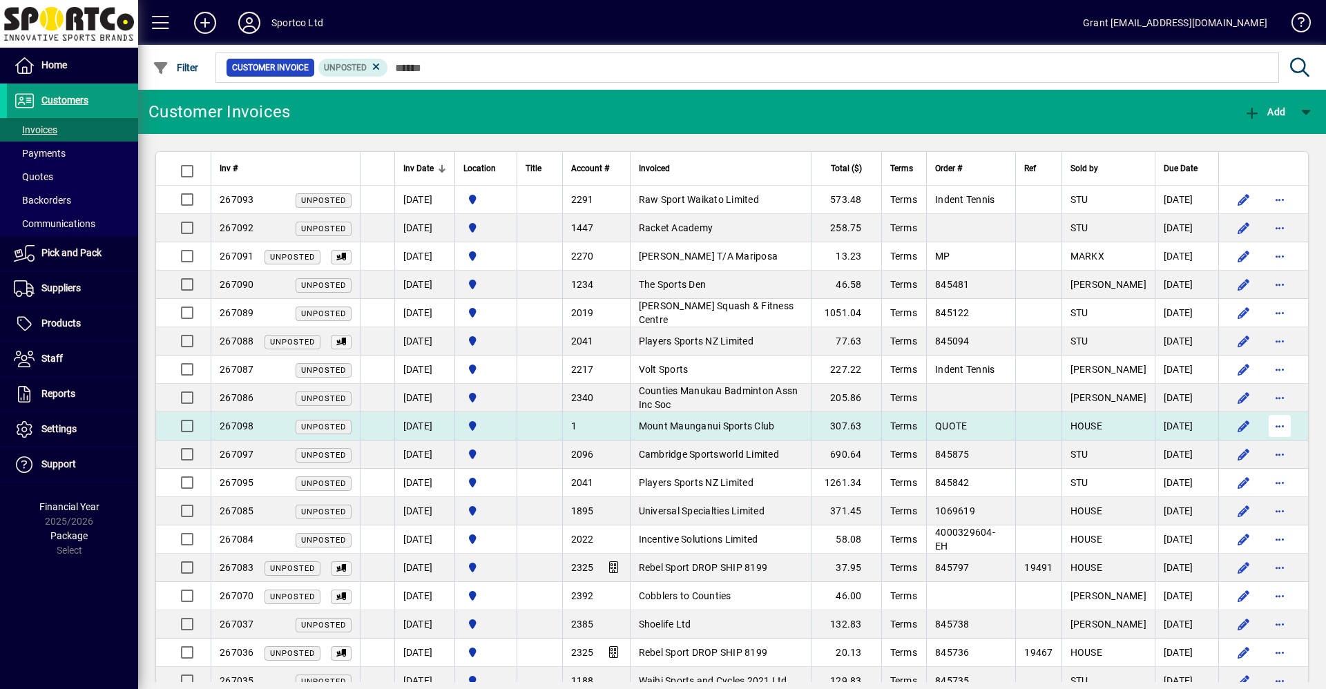
click at [1272, 425] on span "button" at bounding box center [1279, 426] width 33 height 33
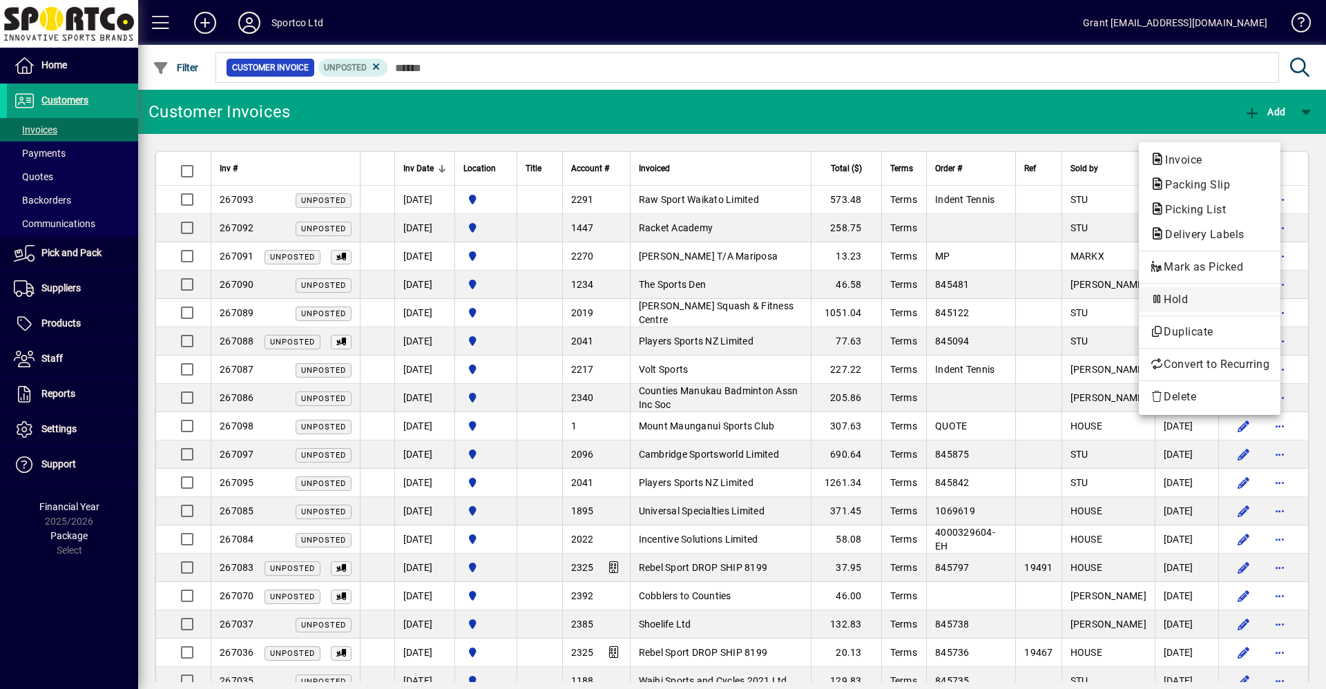
click at [1172, 299] on span "Hold" at bounding box center [1209, 299] width 119 height 17
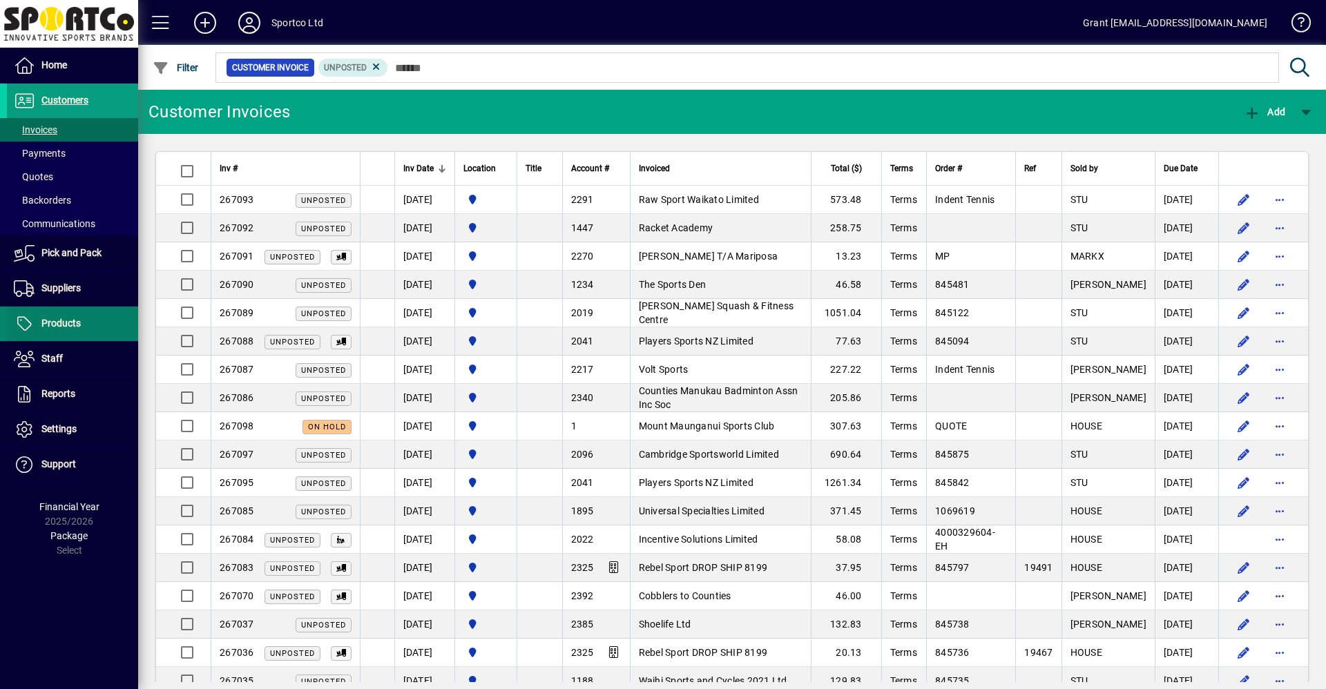
click at [72, 327] on span "Products" at bounding box center [60, 323] width 39 height 11
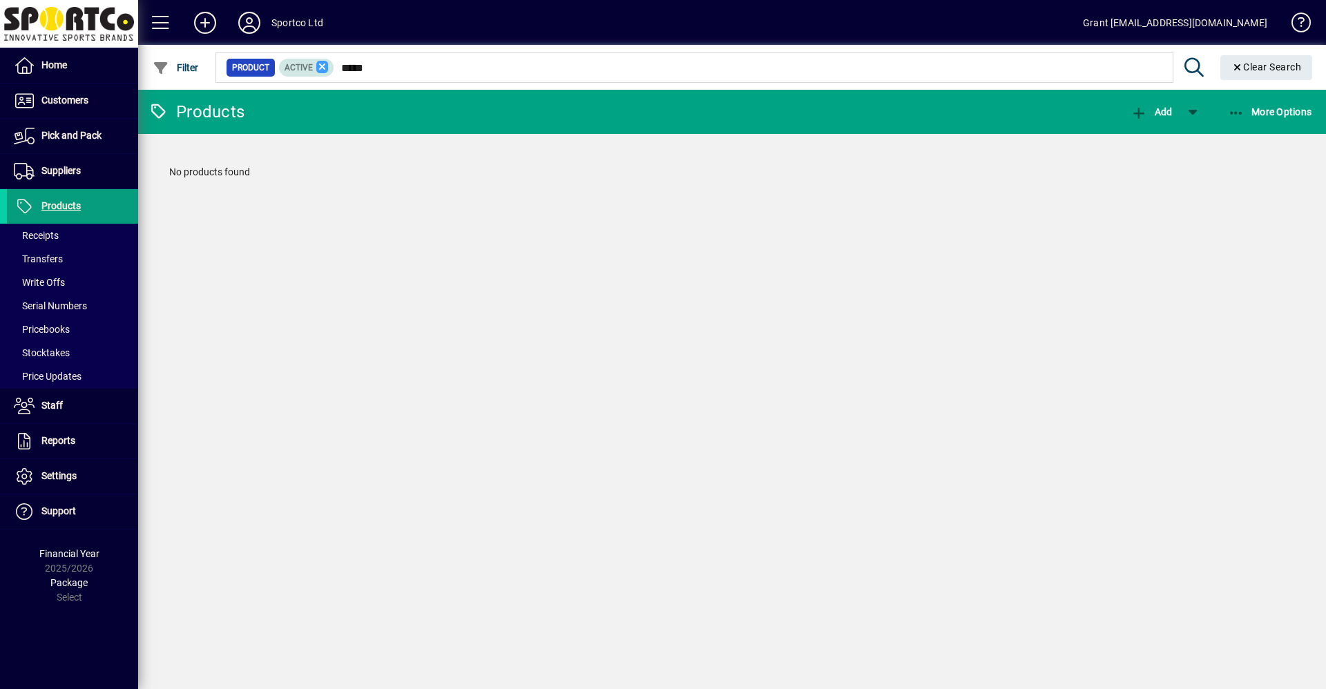
click at [320, 65] on icon at bounding box center [322, 67] width 12 height 12
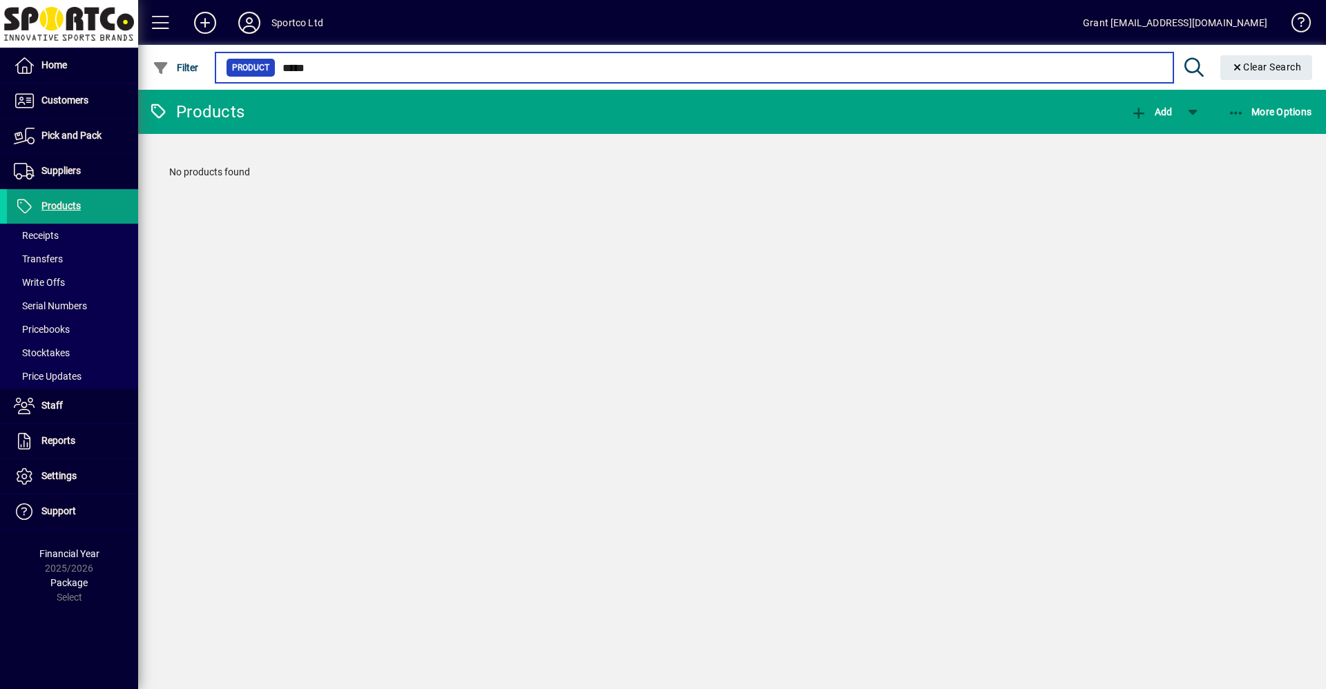
drag, startPoint x: 315, startPoint y: 65, endPoint x: 273, endPoint y: 77, distance: 43.9
click at [273, 67] on div "Product *****" at bounding box center [694, 67] width 936 height 19
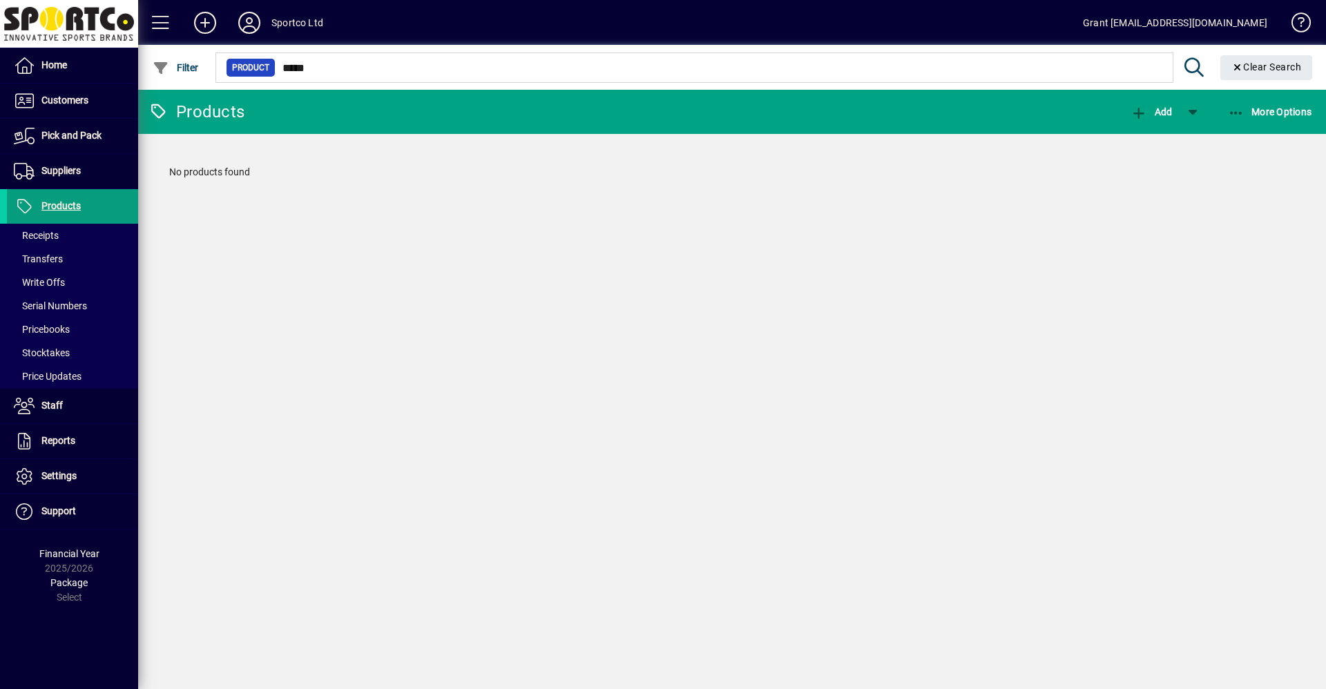
drag, startPoint x: 340, startPoint y: 116, endPoint x: 323, endPoint y: 101, distance: 23.0
click at [340, 117] on mat-toolbar-row "Products Add More Options" at bounding box center [732, 112] width 1188 height 44
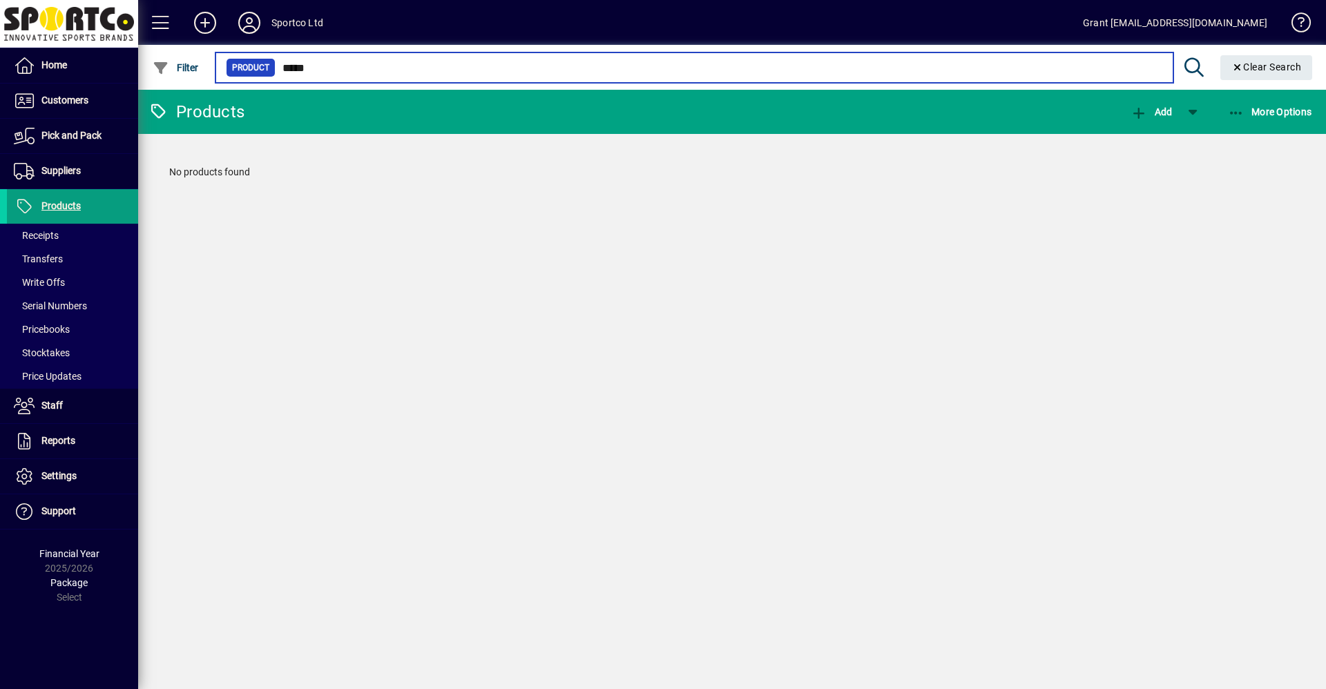
drag, startPoint x: 316, startPoint y: 68, endPoint x: 318, endPoint y: 81, distance: 12.7
click at [265, 55] on mat-form-field "Product ***** Clear Search" at bounding box center [766, 67] width 1106 height 45
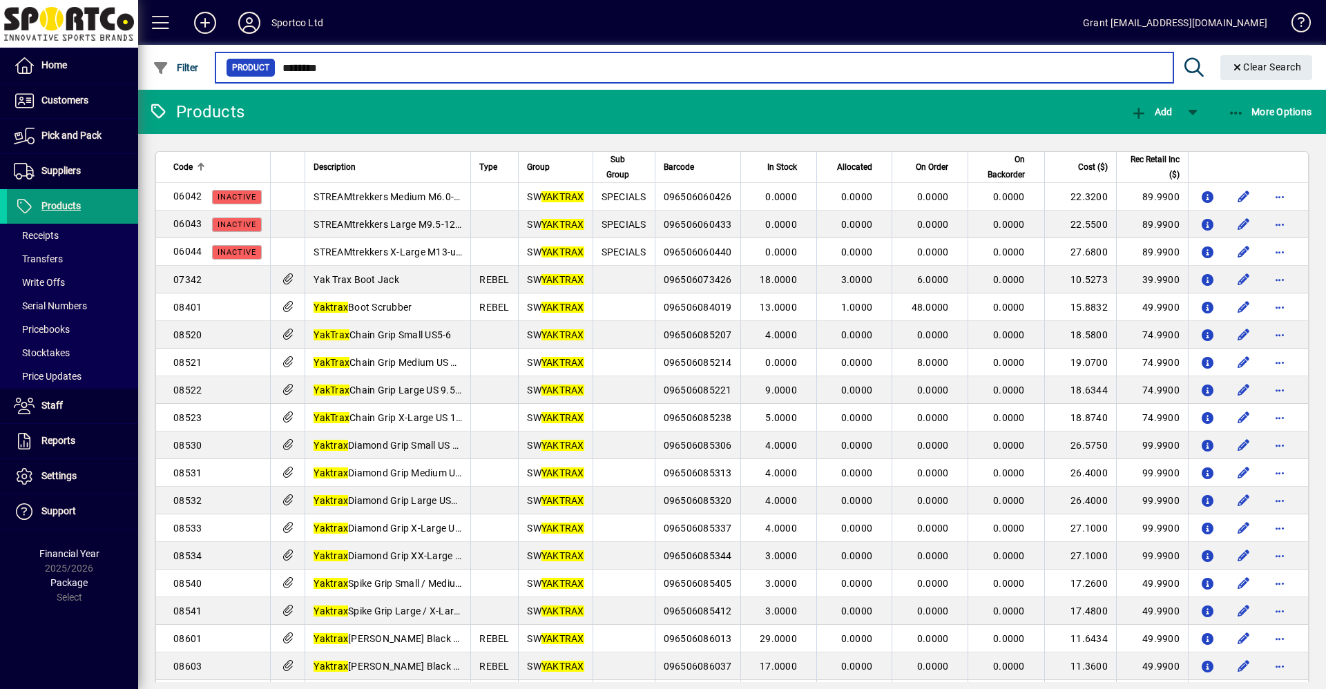
type input "*******"
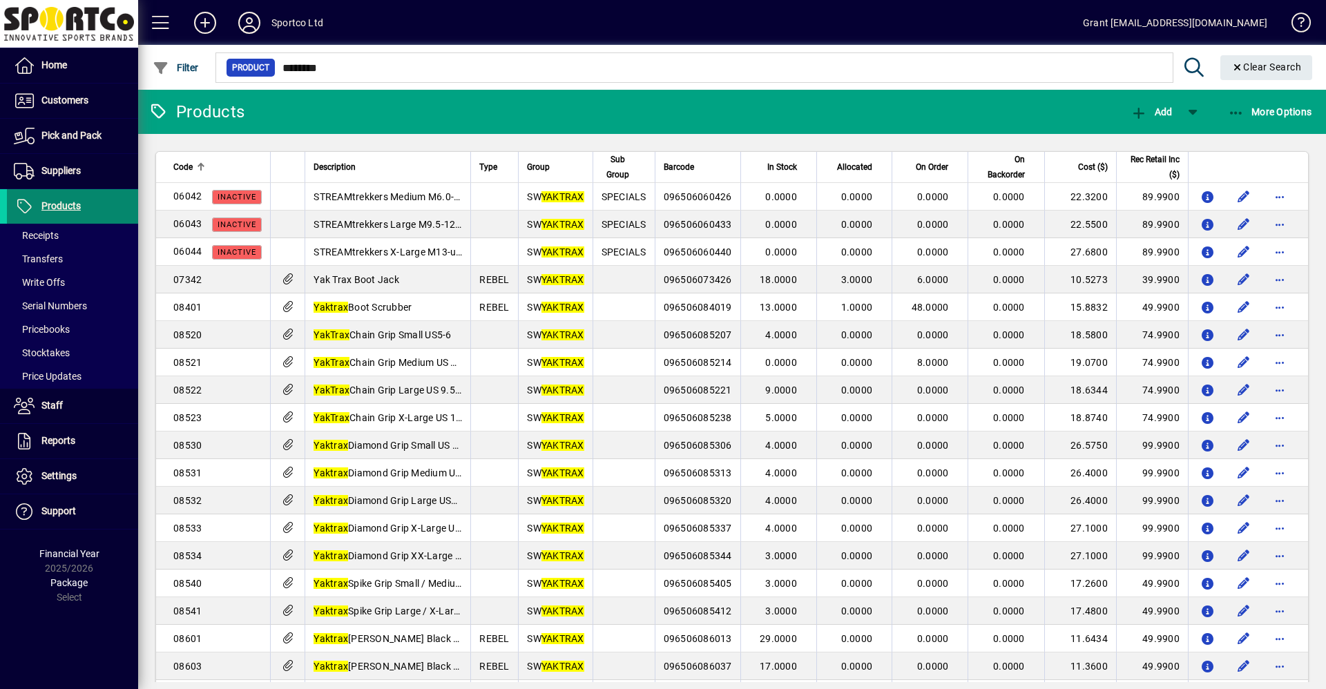
click at [66, 206] on span "Products" at bounding box center [60, 205] width 39 height 11
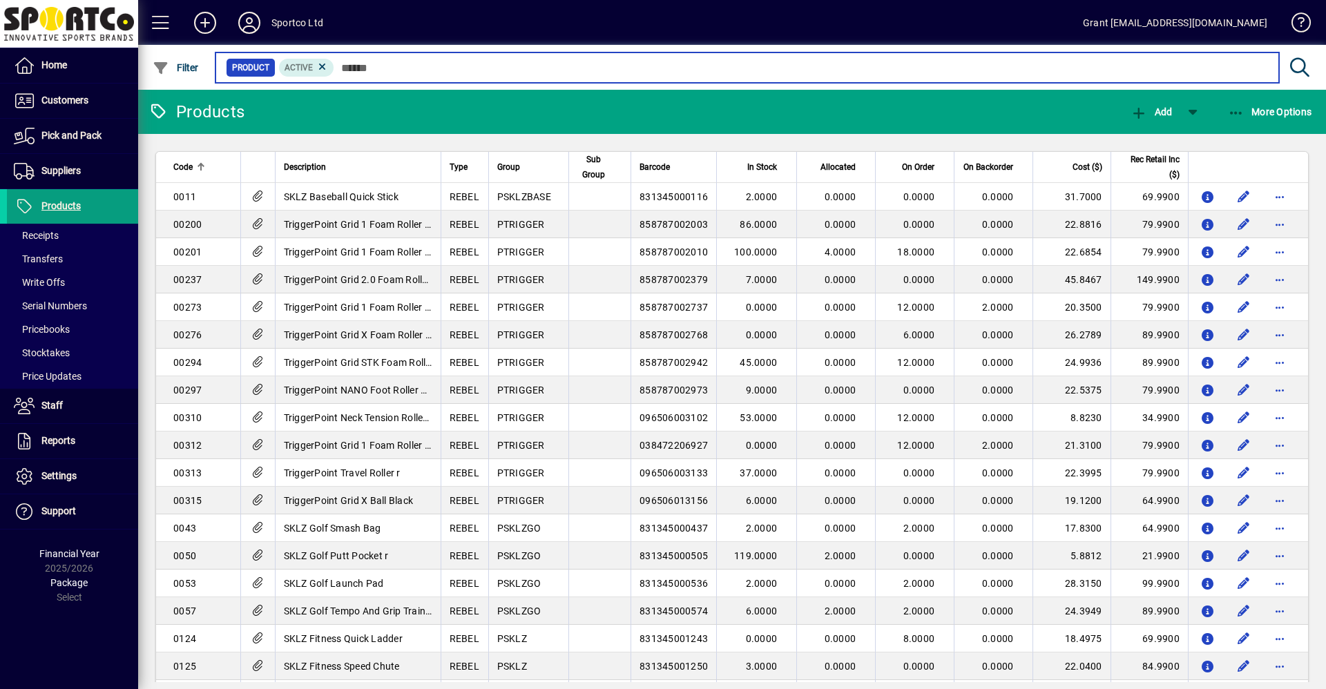
drag, startPoint x: 343, startPoint y: 65, endPoint x: 433, endPoint y: 70, distance: 89.9
click at [433, 70] on input "text" at bounding box center [801, 67] width 934 height 19
click at [336, 66] on input "text" at bounding box center [801, 67] width 934 height 19
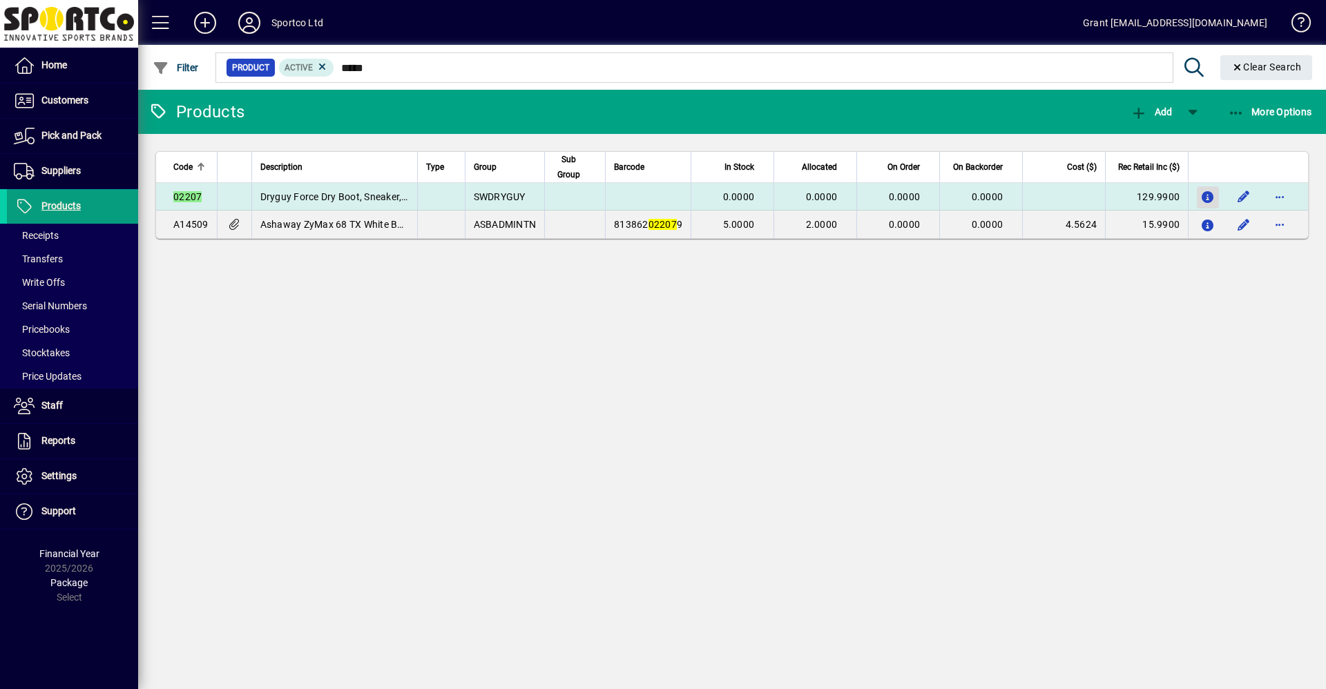
click at [1211, 196] on icon "button" at bounding box center [1208, 198] width 15 height 12
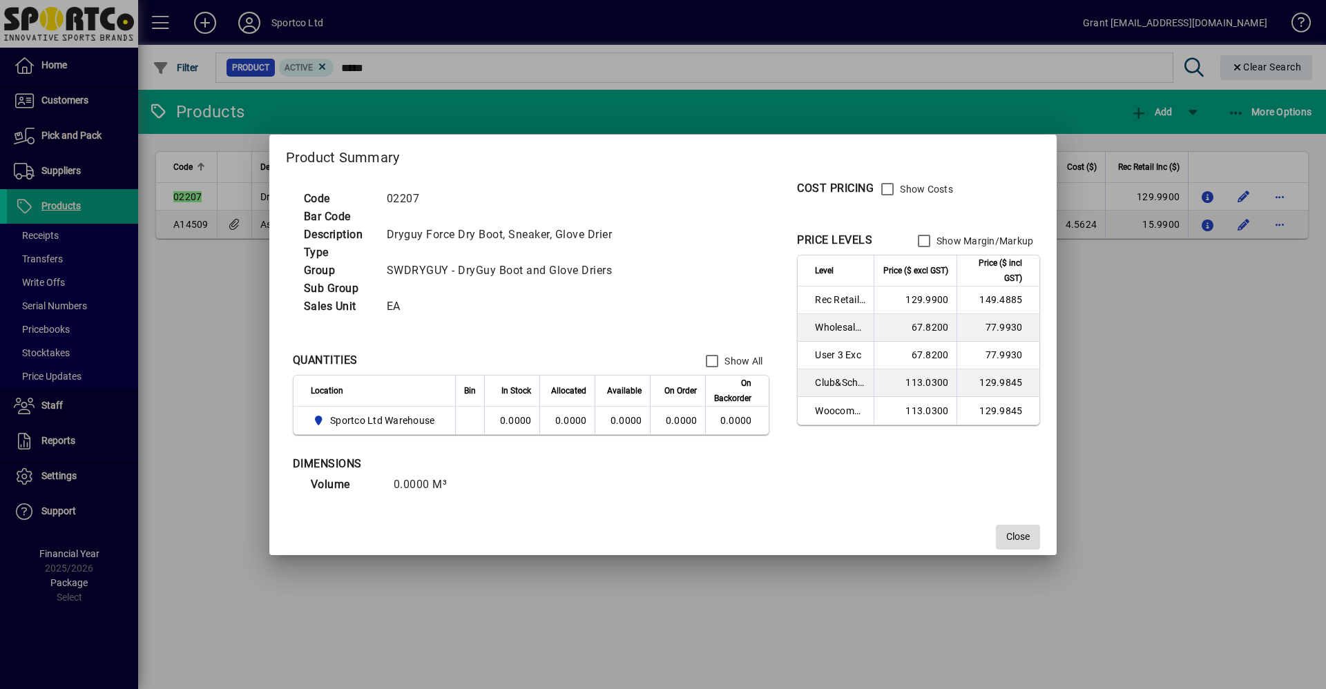
click at [1011, 539] on span "Close" at bounding box center [1017, 537] width 23 height 15
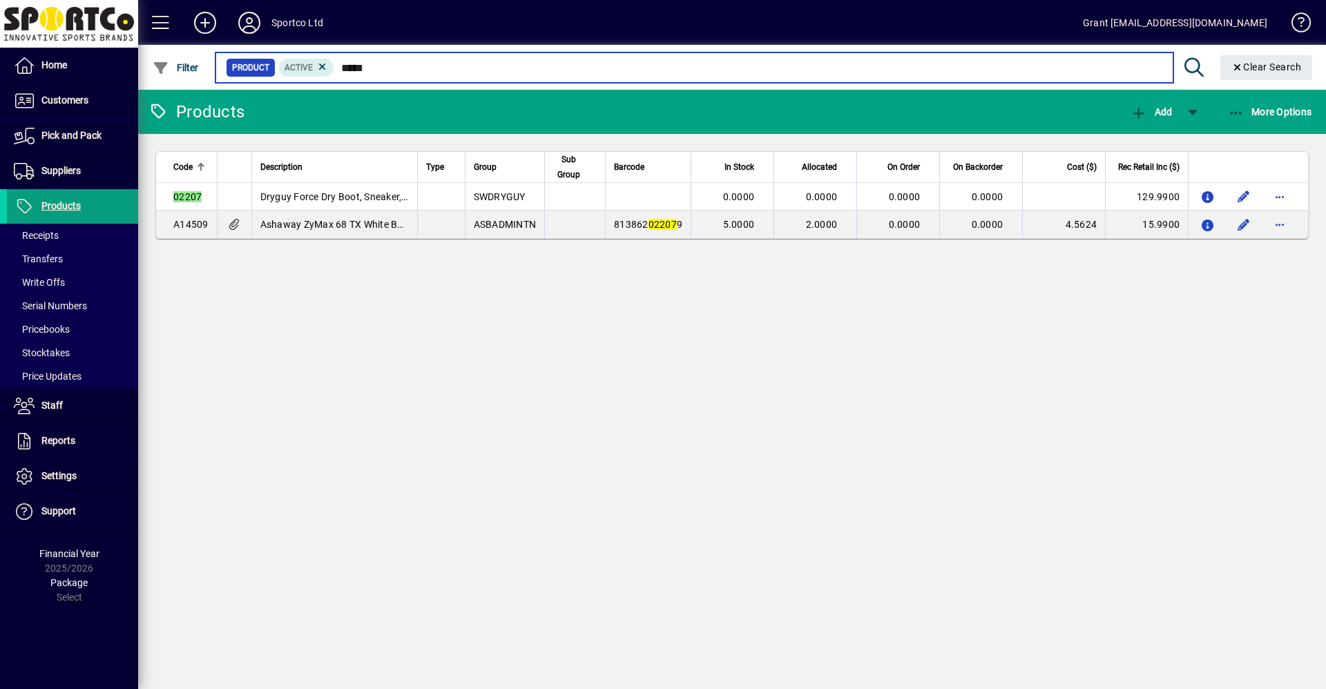
drag, startPoint x: 340, startPoint y: 66, endPoint x: 378, endPoint y: 69, distance: 38.8
click at [378, 69] on input "*****" at bounding box center [747, 67] width 827 height 19
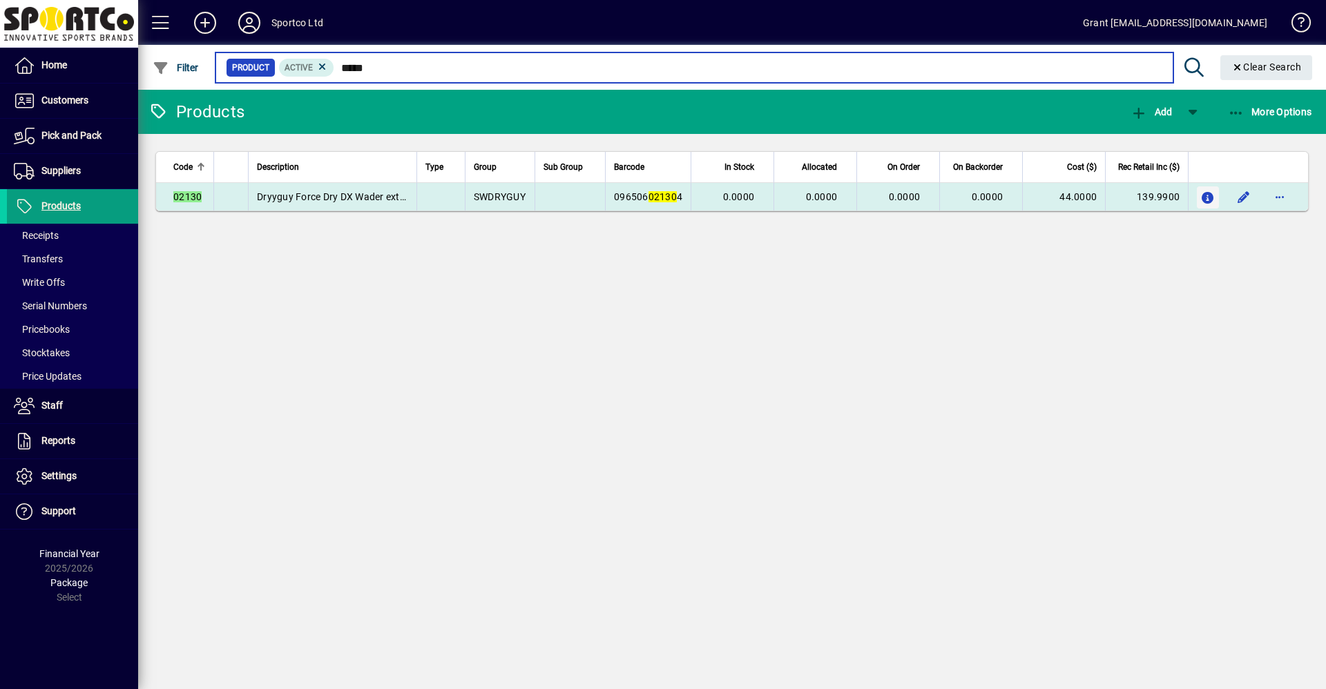
type input "*****"
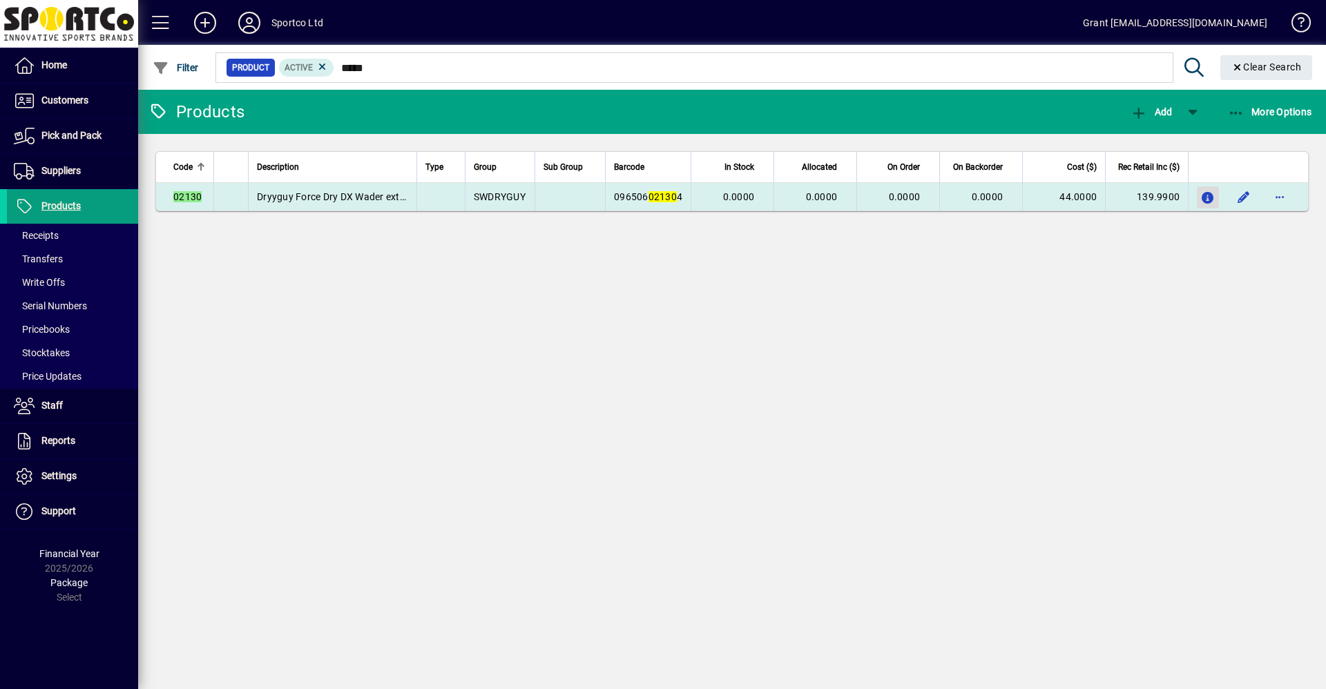
click at [1209, 198] on icon "button" at bounding box center [1208, 199] width 15 height 12
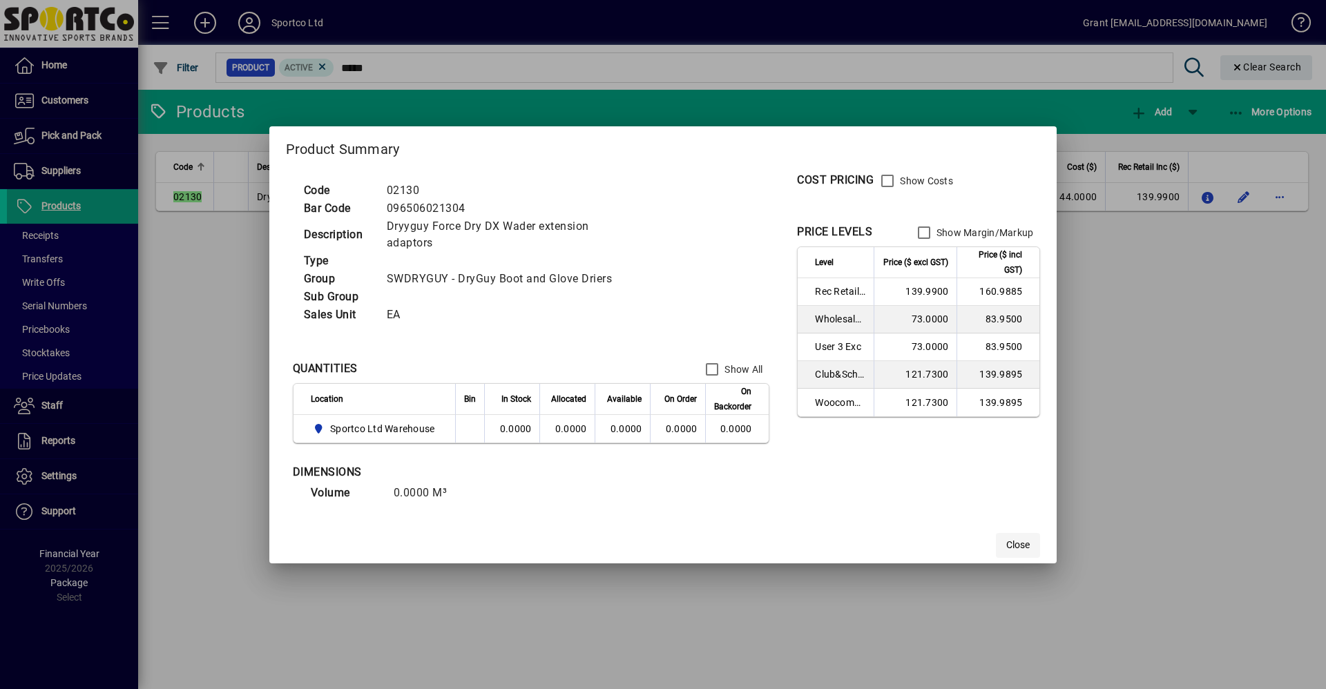
click at [1021, 544] on span "Close" at bounding box center [1017, 545] width 23 height 15
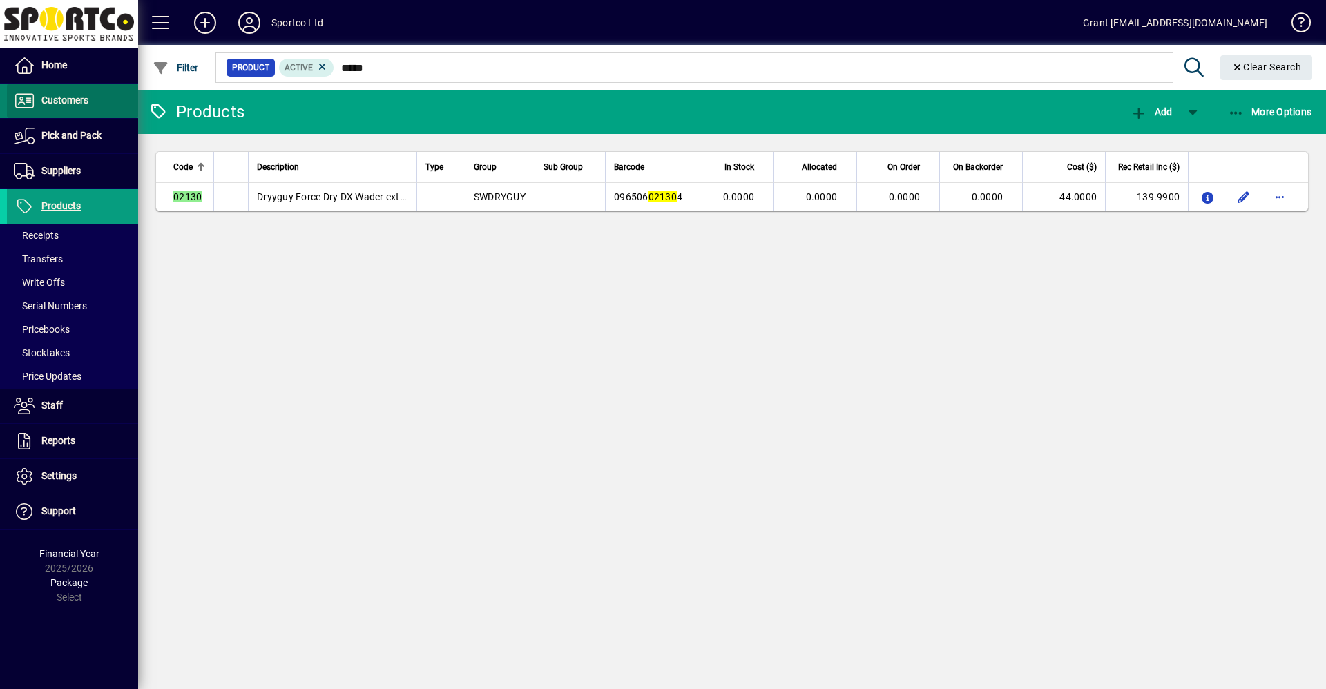
click at [70, 106] on span "Customers" at bounding box center [64, 100] width 47 height 11
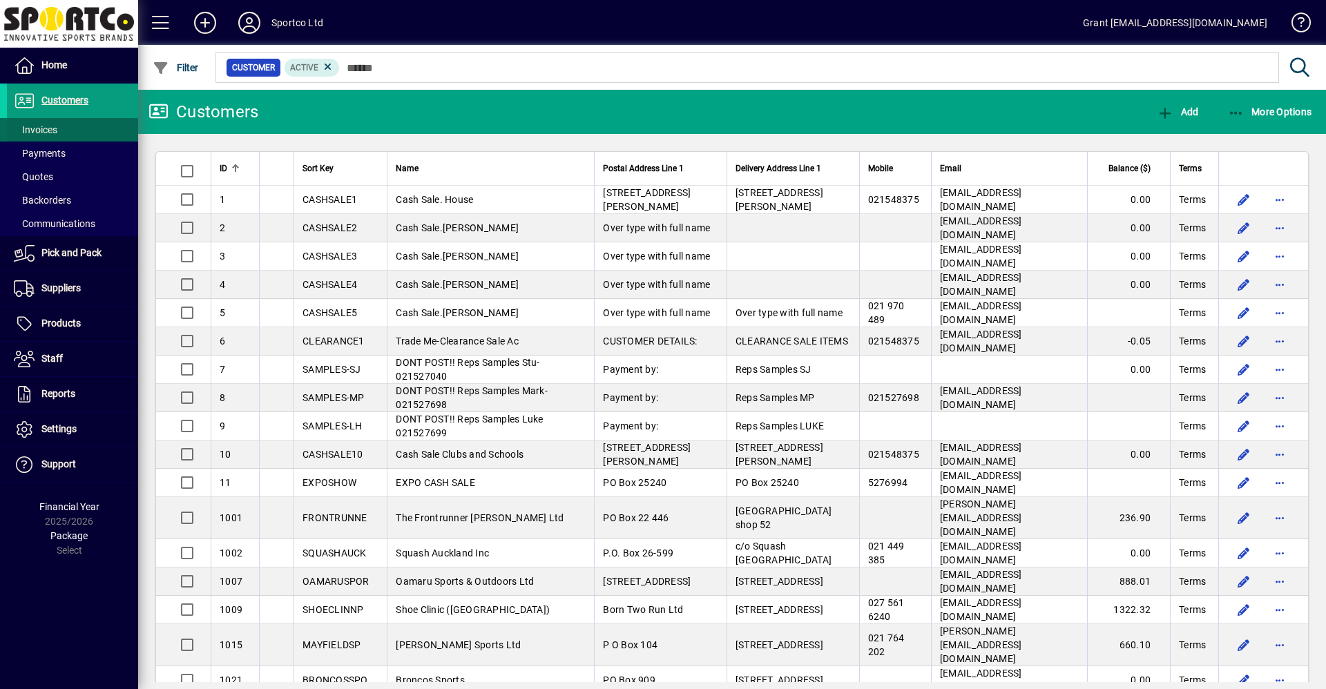
click at [47, 131] on span "Invoices" at bounding box center [36, 129] width 44 height 11
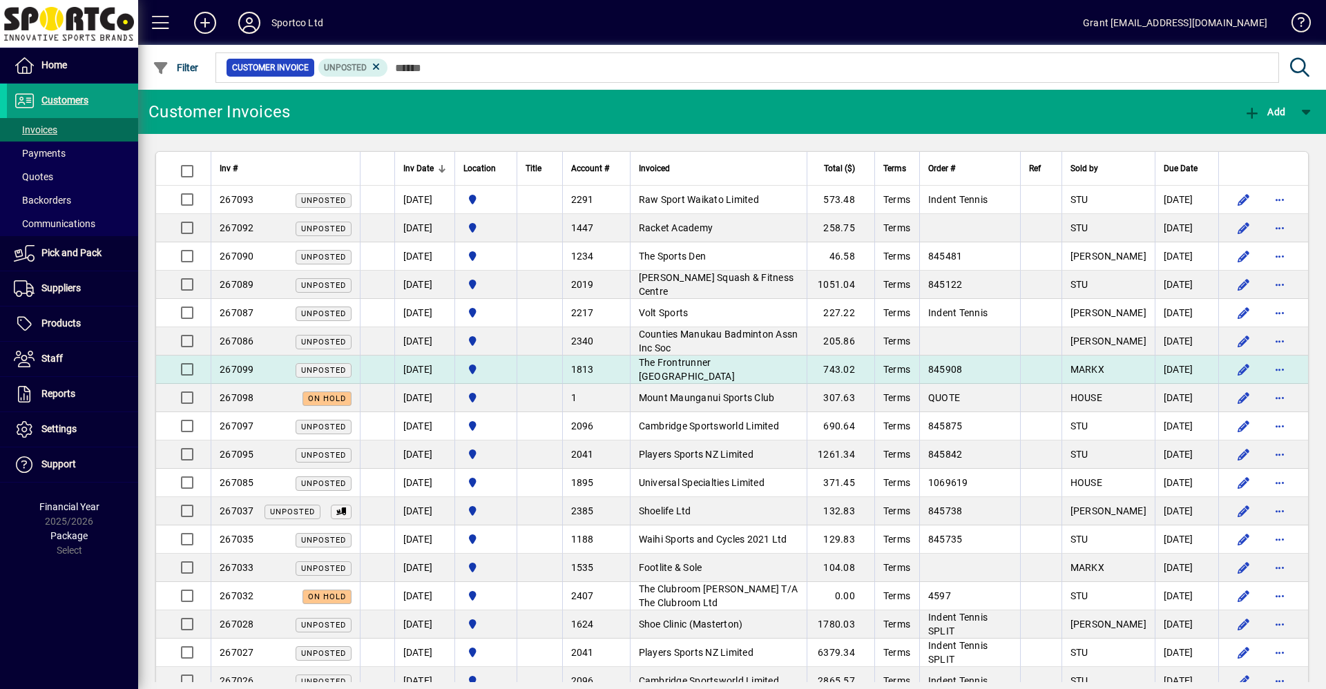
click at [735, 372] on span "The Frontrunner Queenstown" at bounding box center [687, 369] width 96 height 25
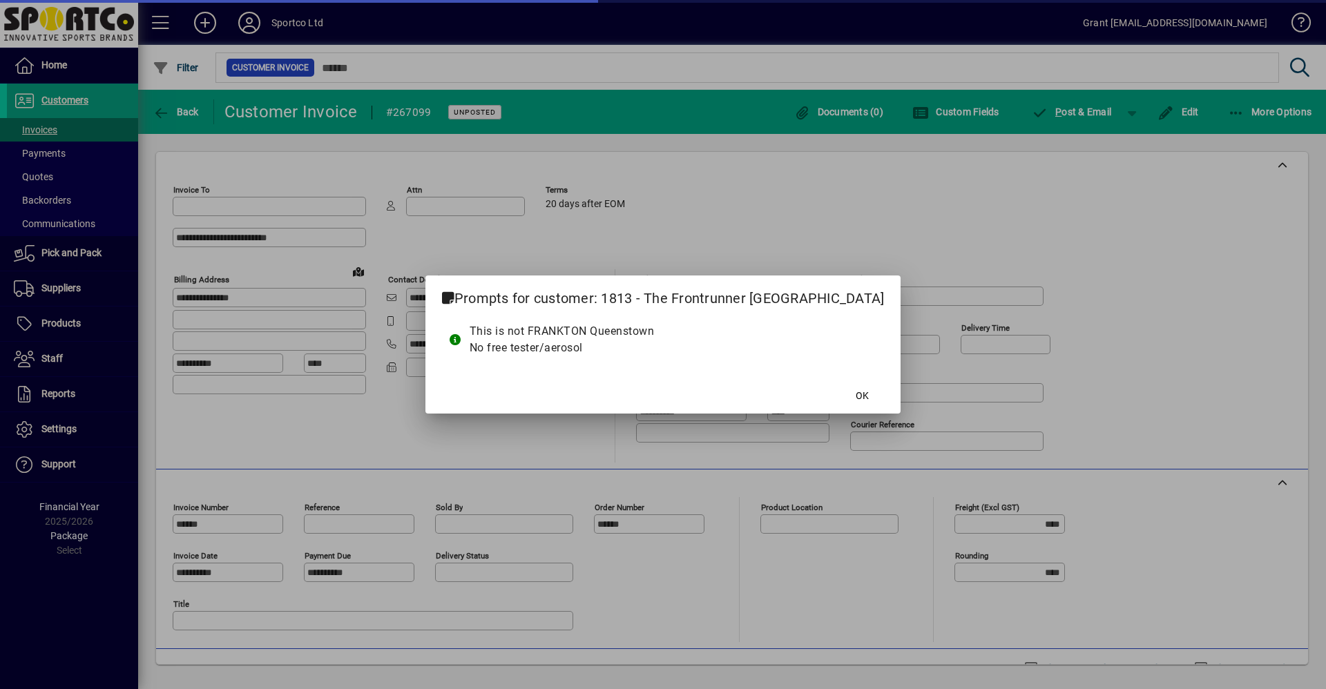
type input "**********"
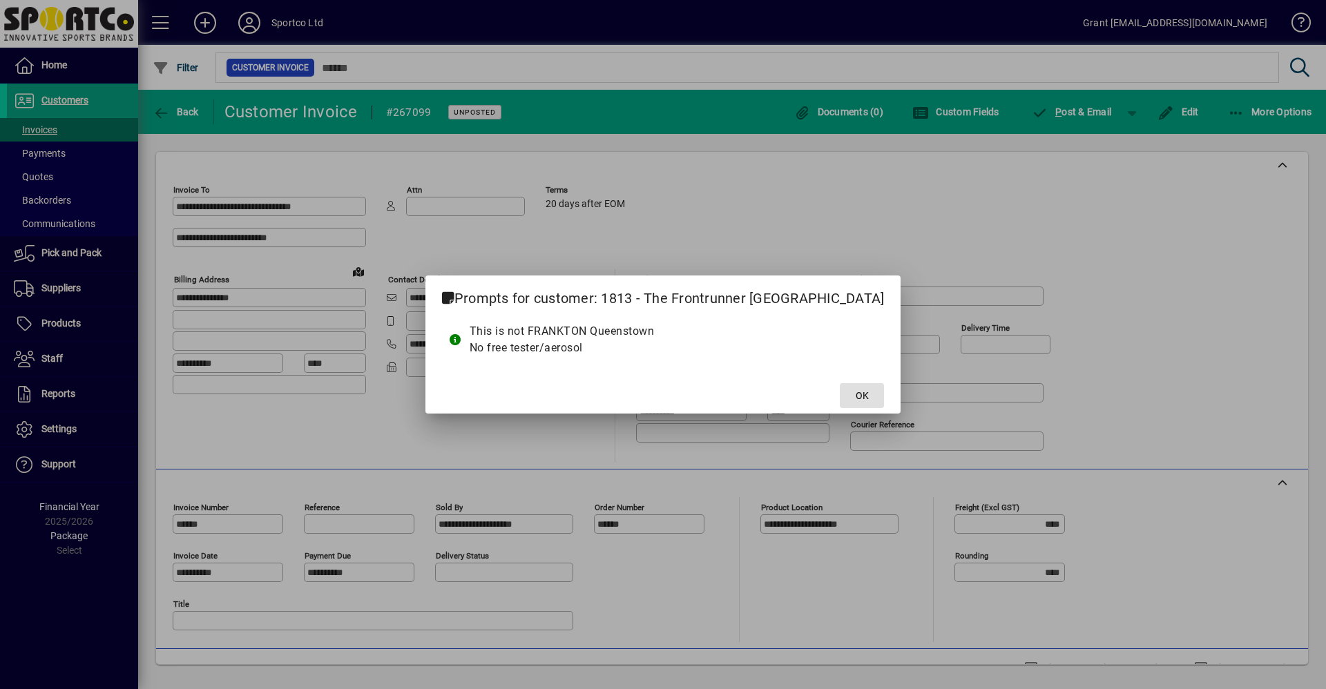
click at [840, 401] on span at bounding box center [862, 395] width 44 height 33
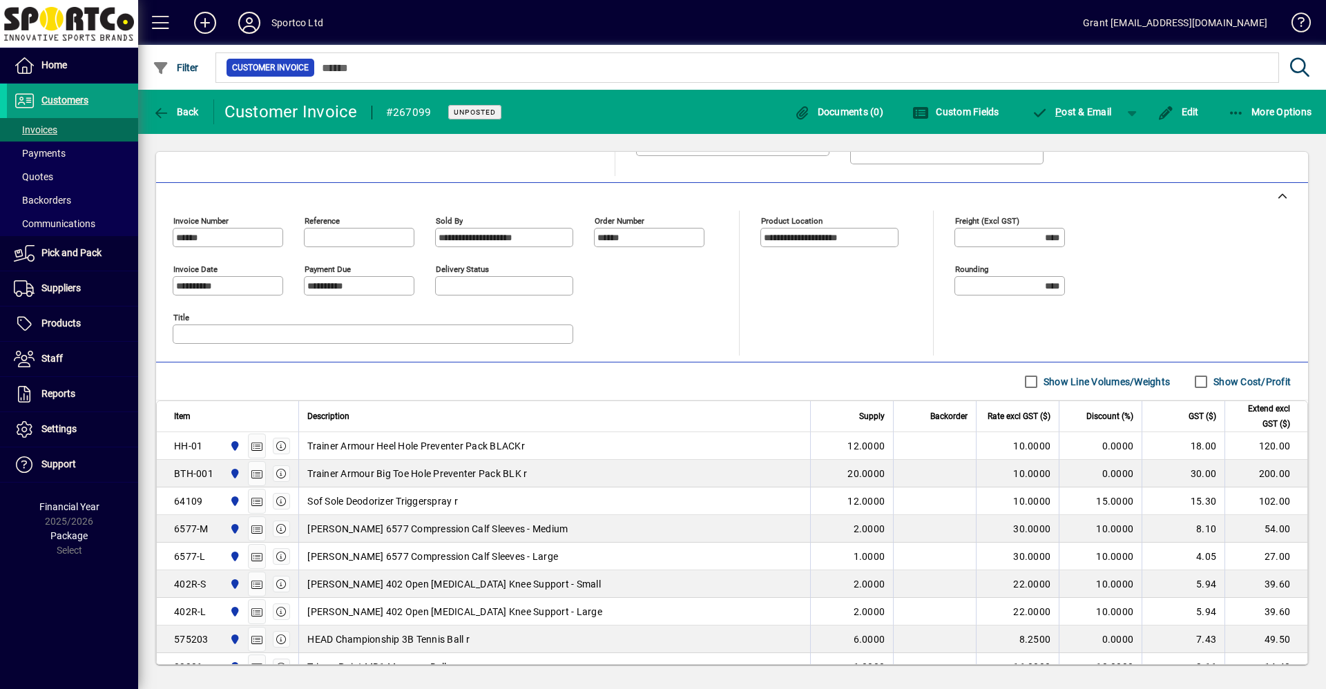
scroll to position [345, 0]
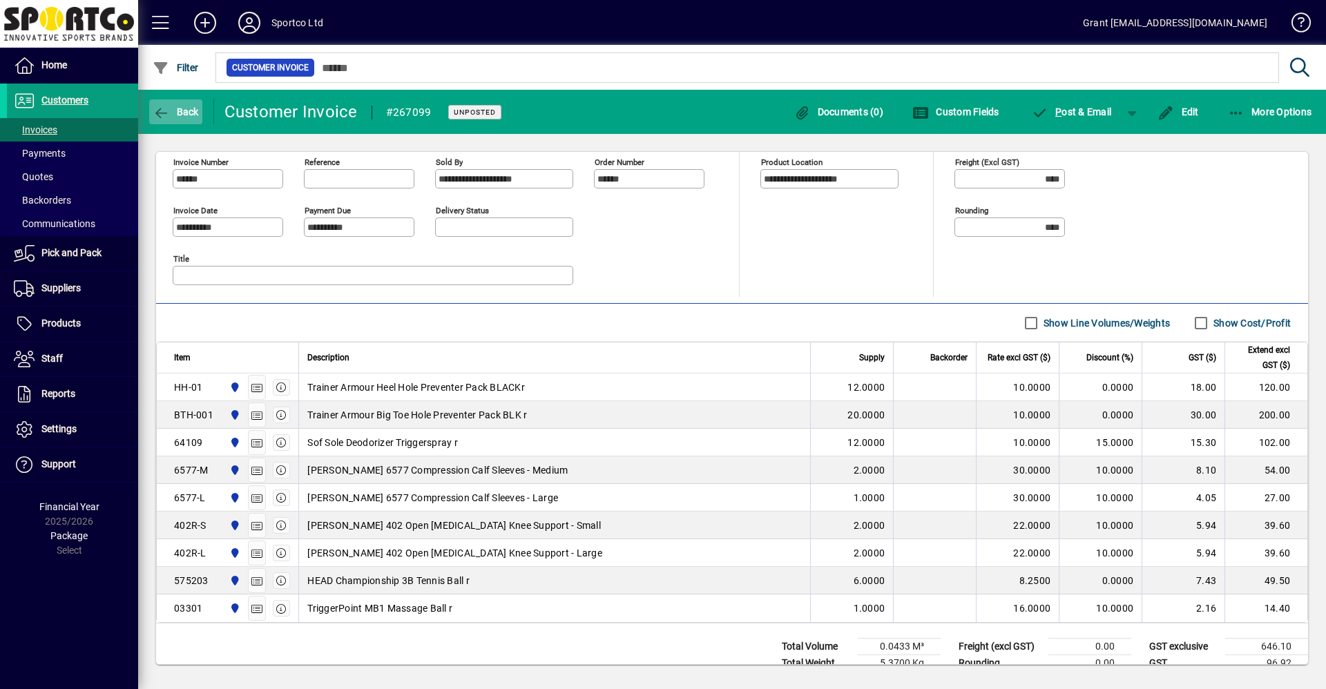
click at [163, 108] on icon "button" at bounding box center [161, 113] width 17 height 14
